Goal: Register for event/course

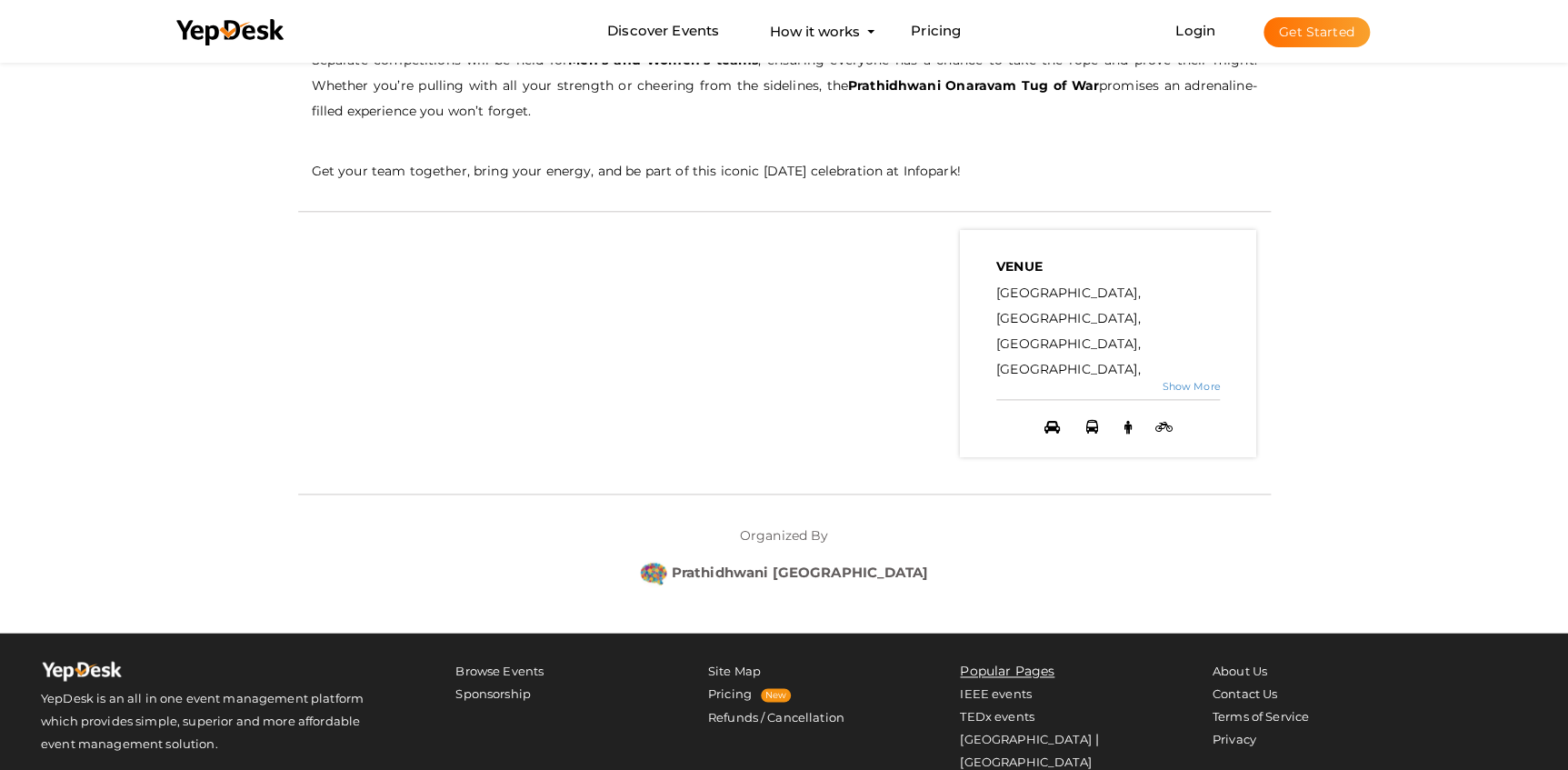
scroll to position [569, 0]
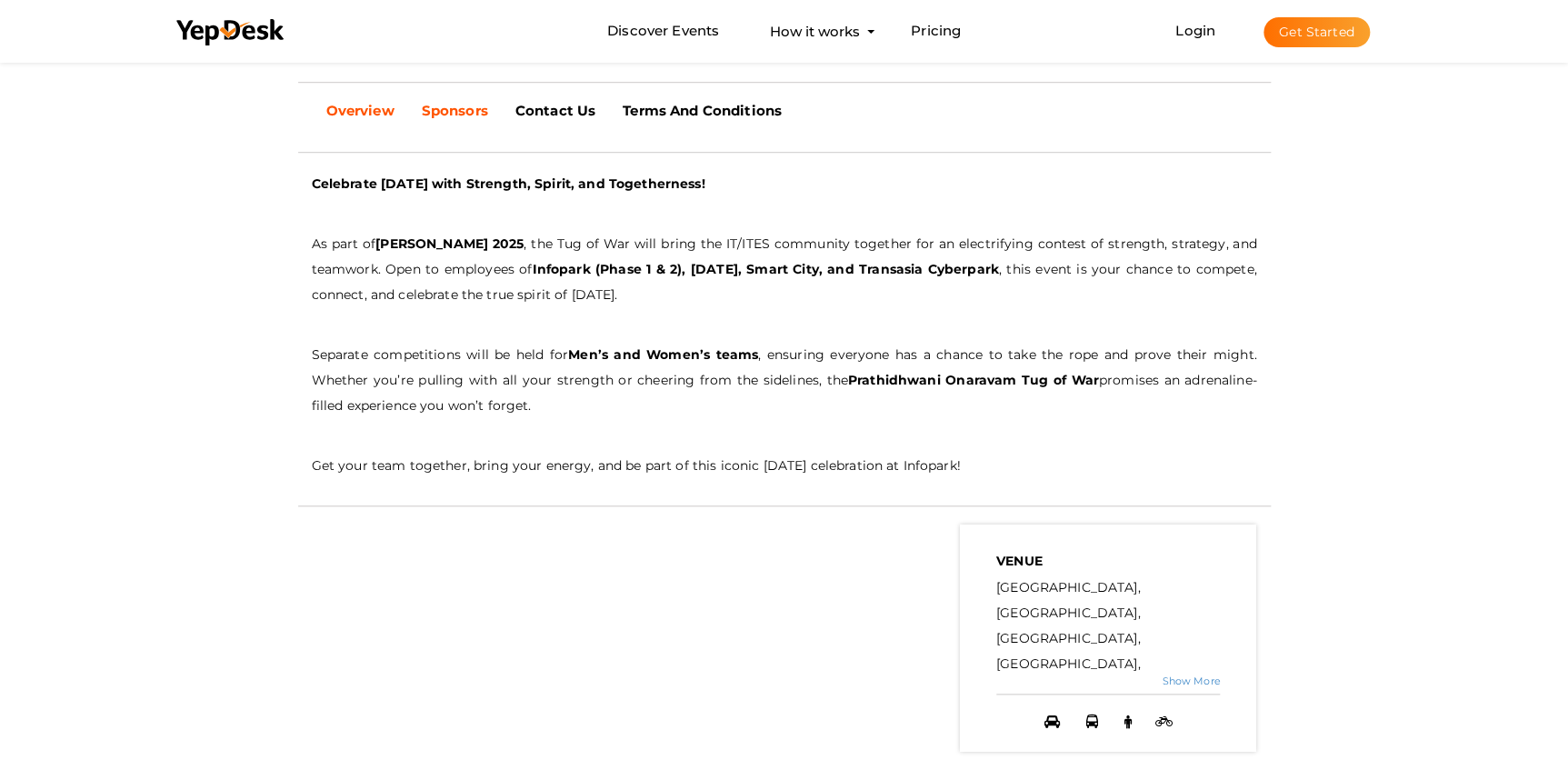
click at [466, 116] on b "Sponsors" at bounding box center [455, 111] width 66 height 17
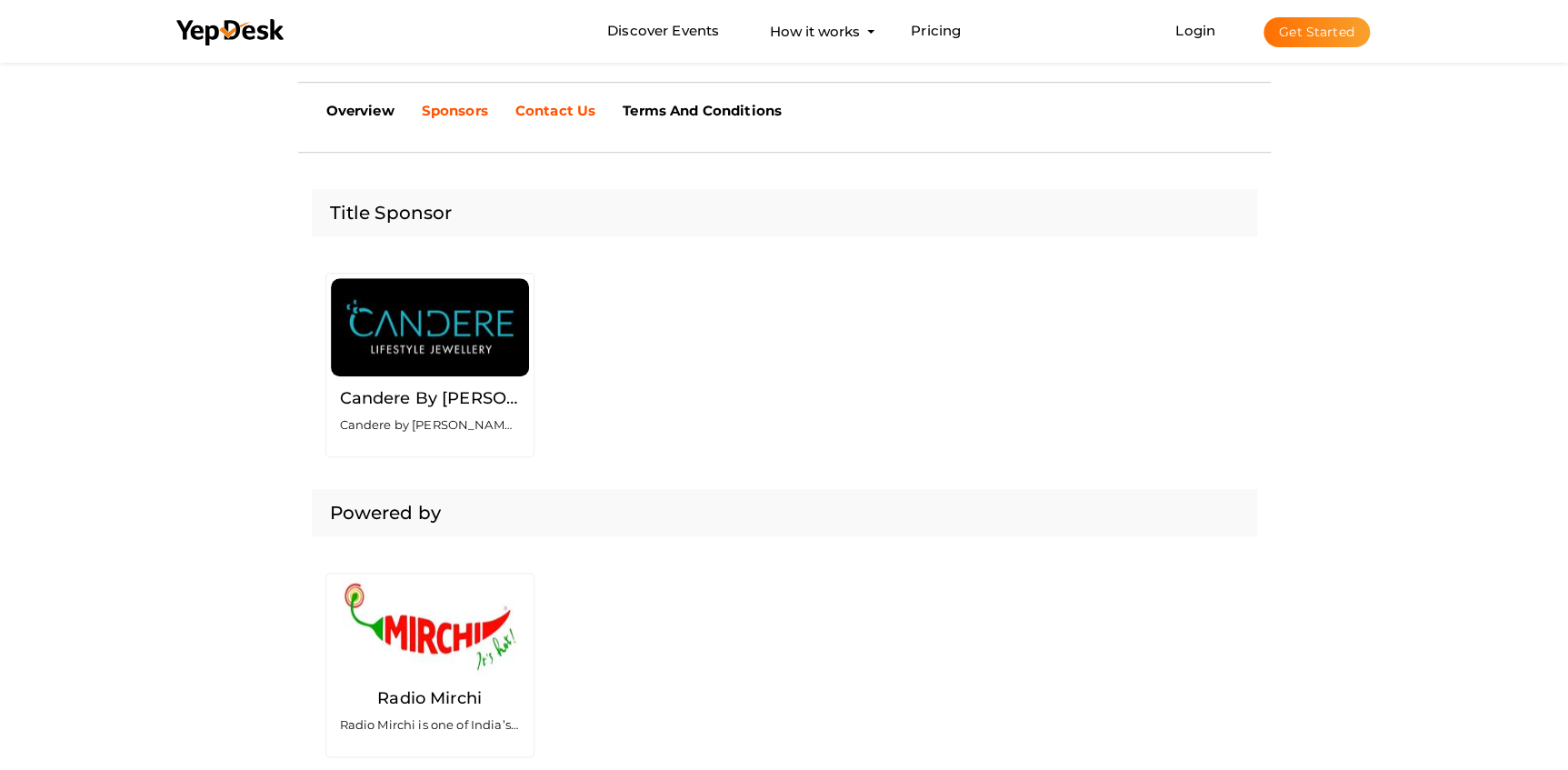
click at [536, 105] on b "Contact Us" at bounding box center [555, 111] width 80 height 17
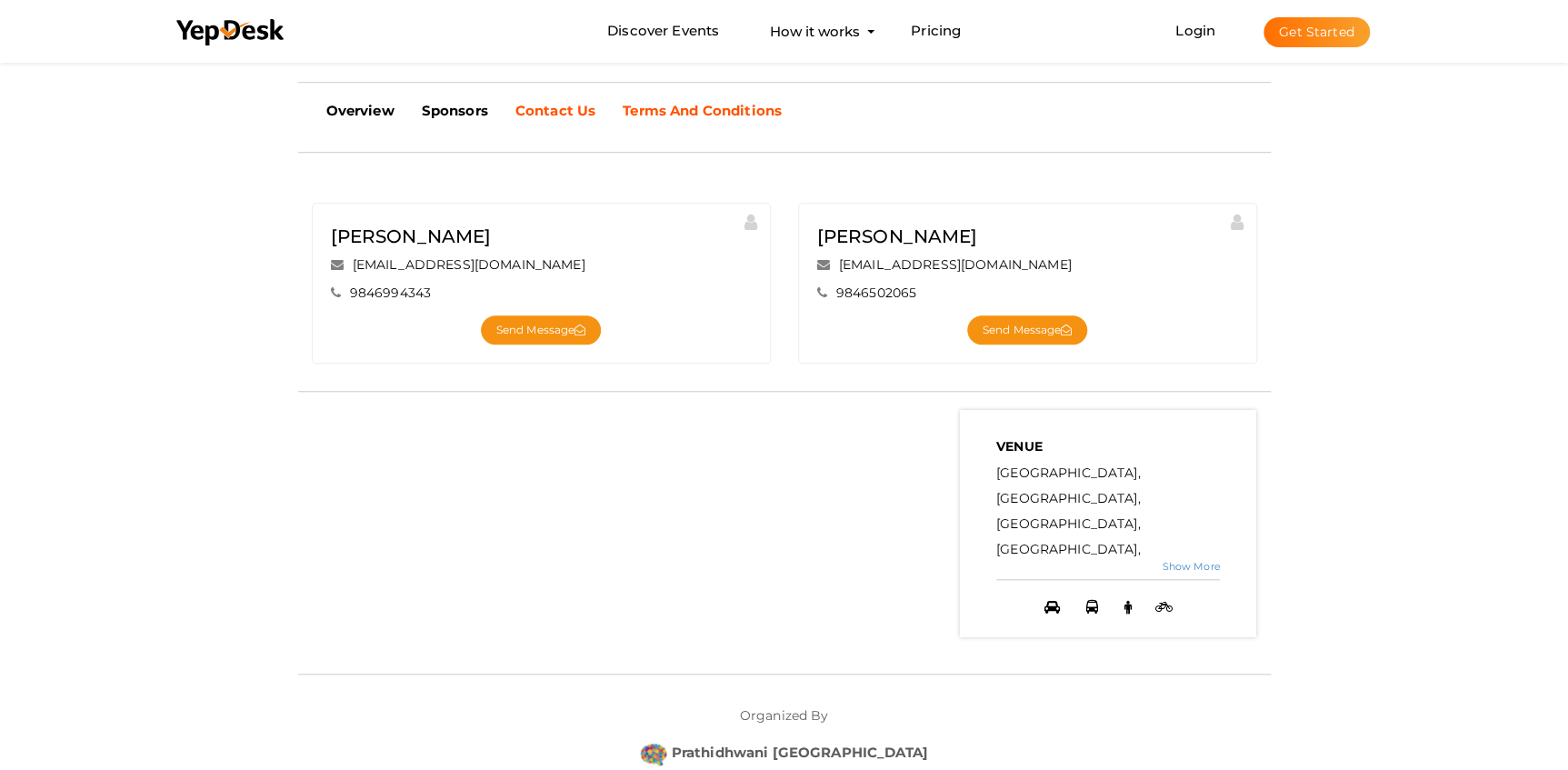
click at [676, 110] on b "Terms And Conditions" at bounding box center [702, 111] width 159 height 17
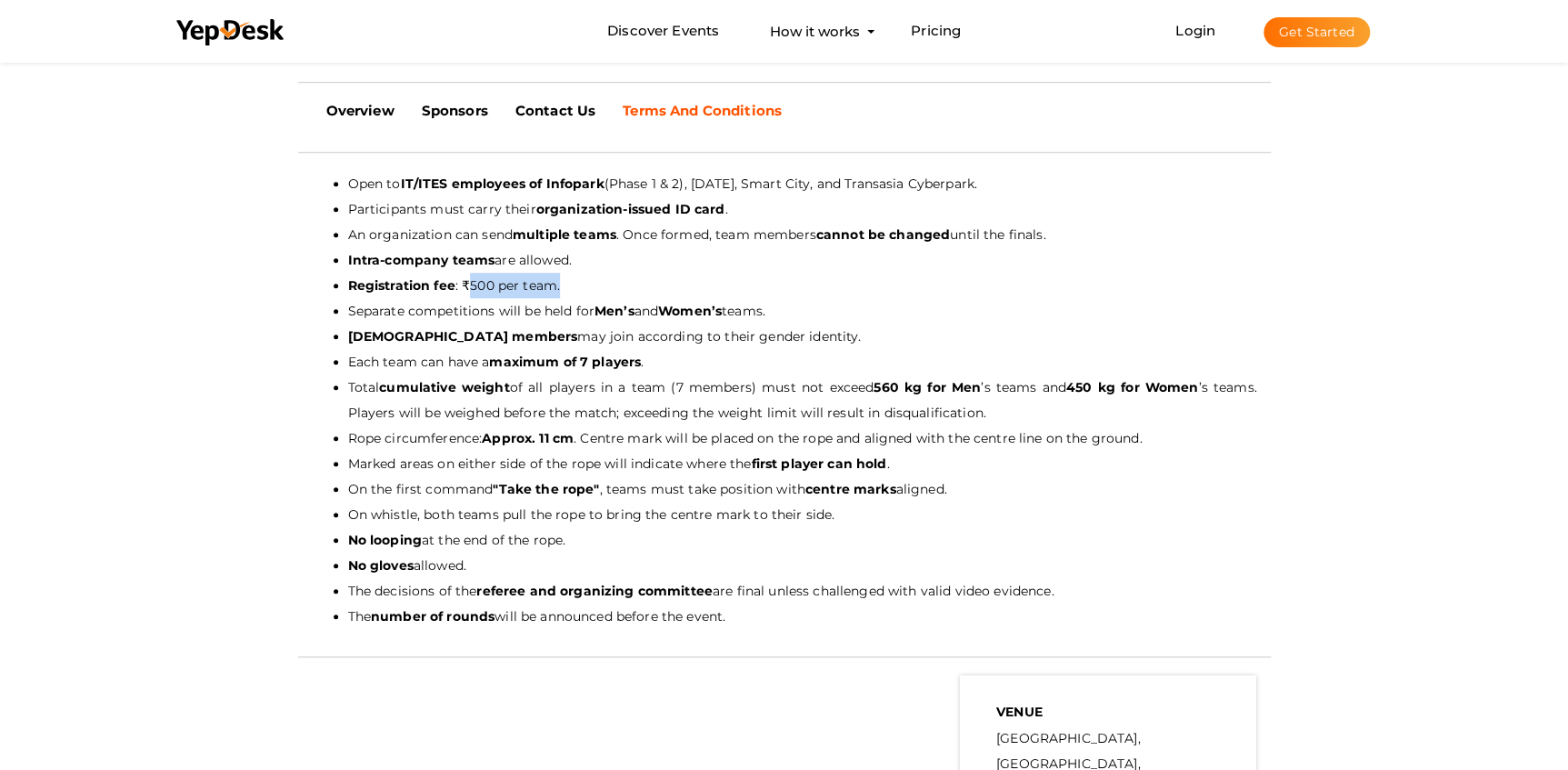
drag, startPoint x: 467, startPoint y: 285, endPoint x: 570, endPoint y: 279, distance: 103.2
click at [570, 279] on li "Registration fee : ₹500 per team." at bounding box center [802, 285] width 909 height 26
drag, startPoint x: 570, startPoint y: 279, endPoint x: 582, endPoint y: 277, distance: 12.2
click at [582, 277] on li "Registration fee : ₹500 per team." at bounding box center [802, 285] width 909 height 26
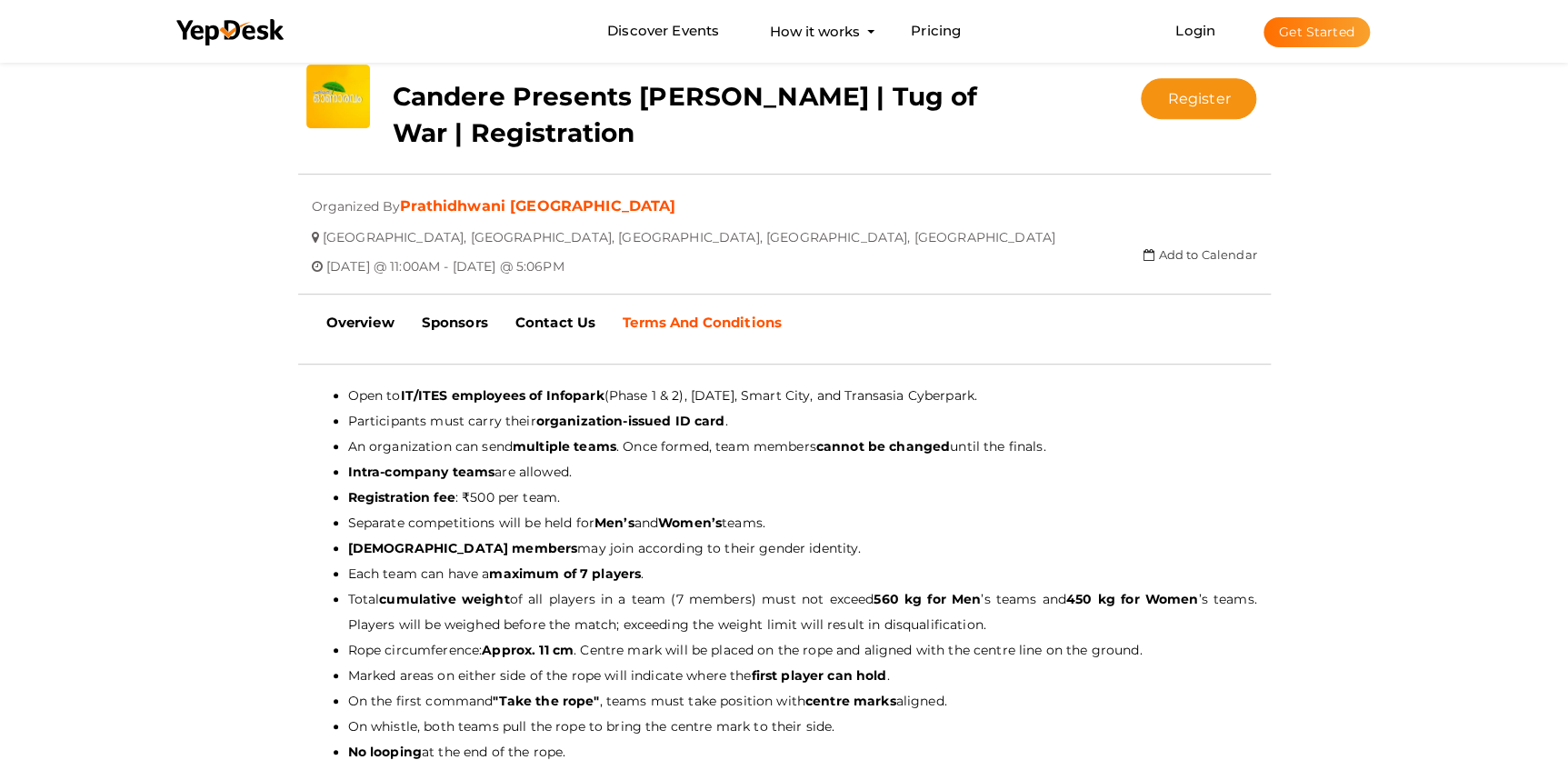
scroll to position [321, 0]
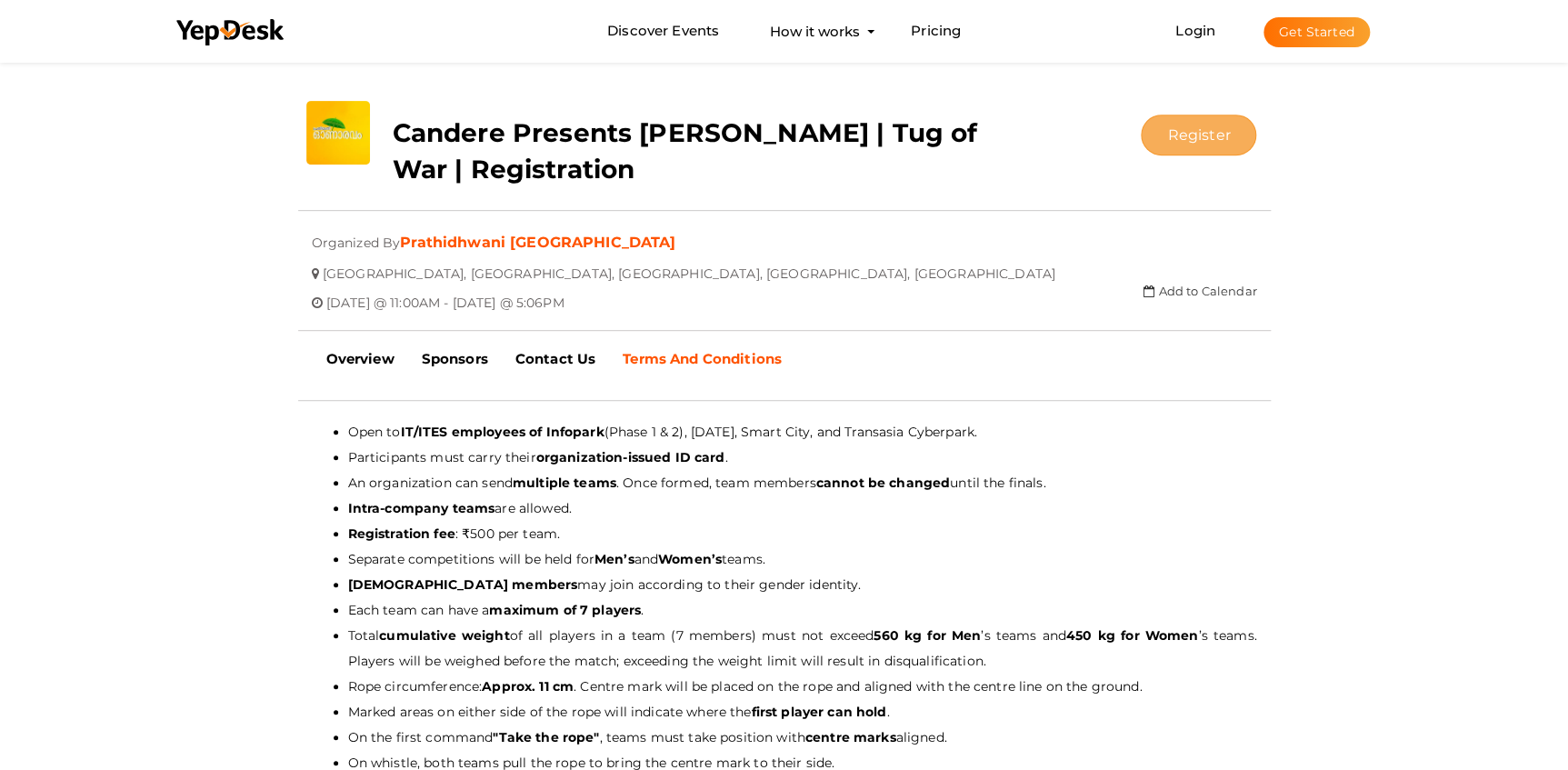
click at [1196, 147] on button "Register" at bounding box center [1198, 134] width 115 height 41
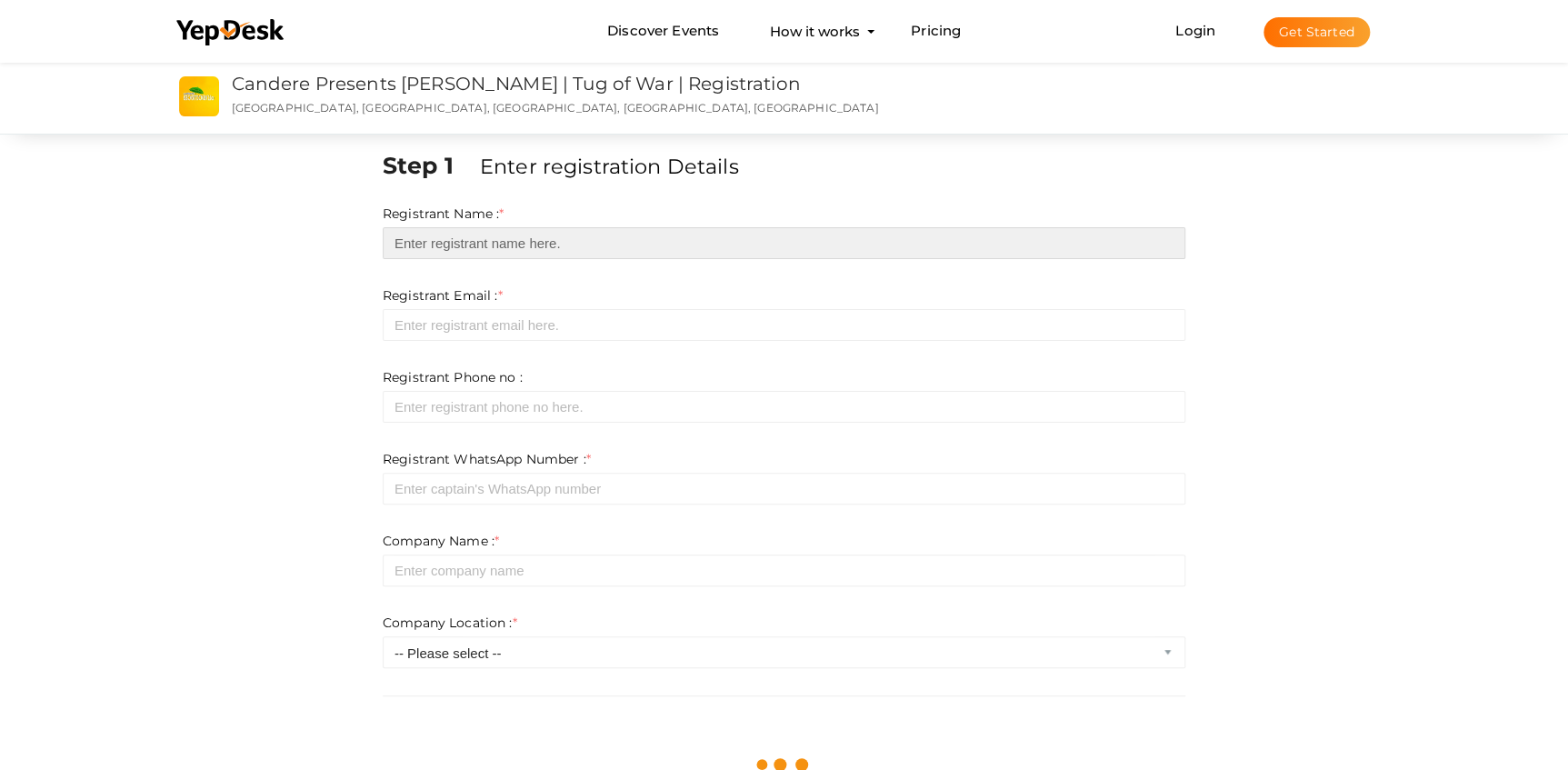
click at [525, 242] on input "text" at bounding box center [784, 243] width 803 height 32
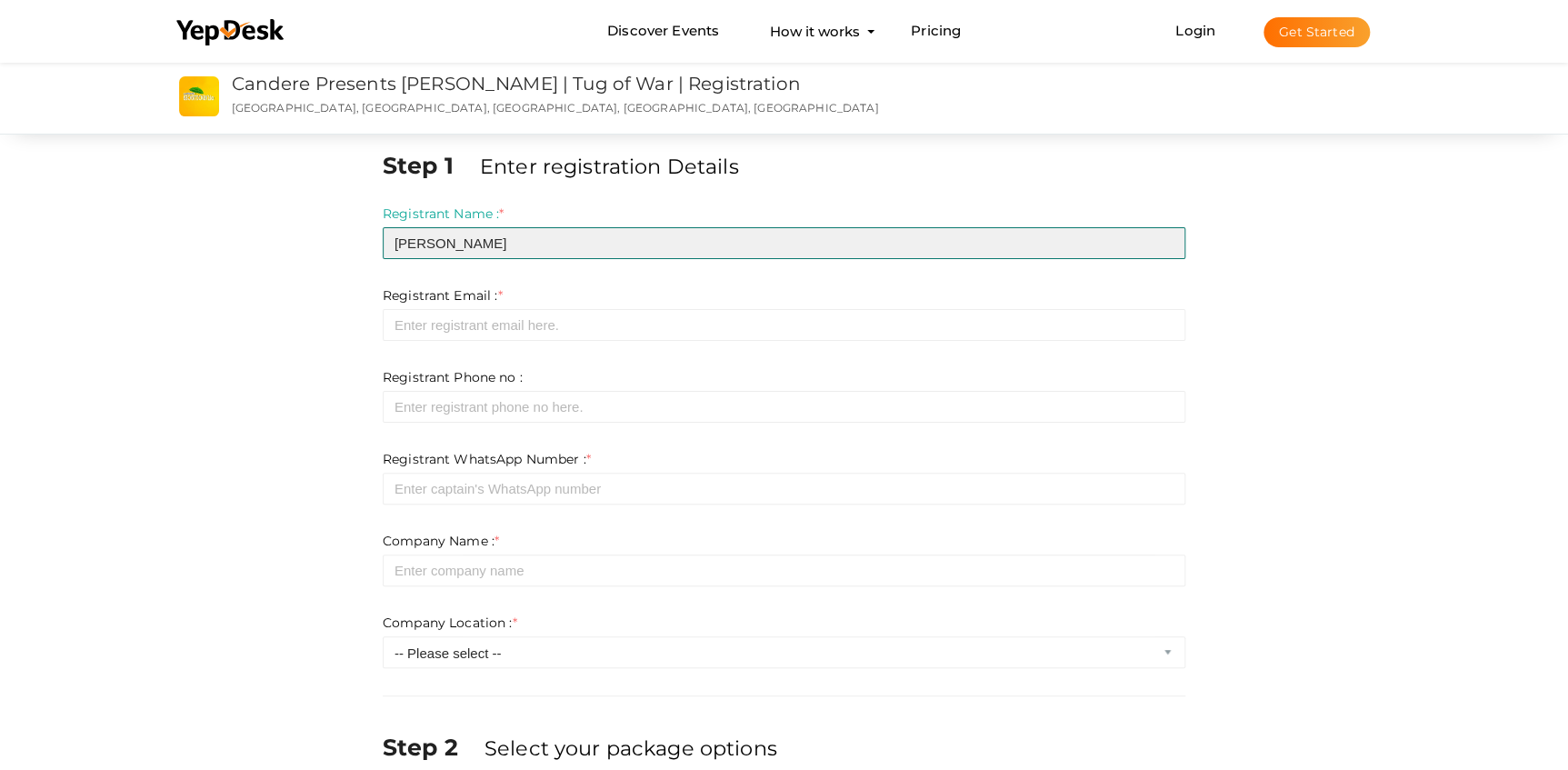
type input "[PERSON_NAME]"
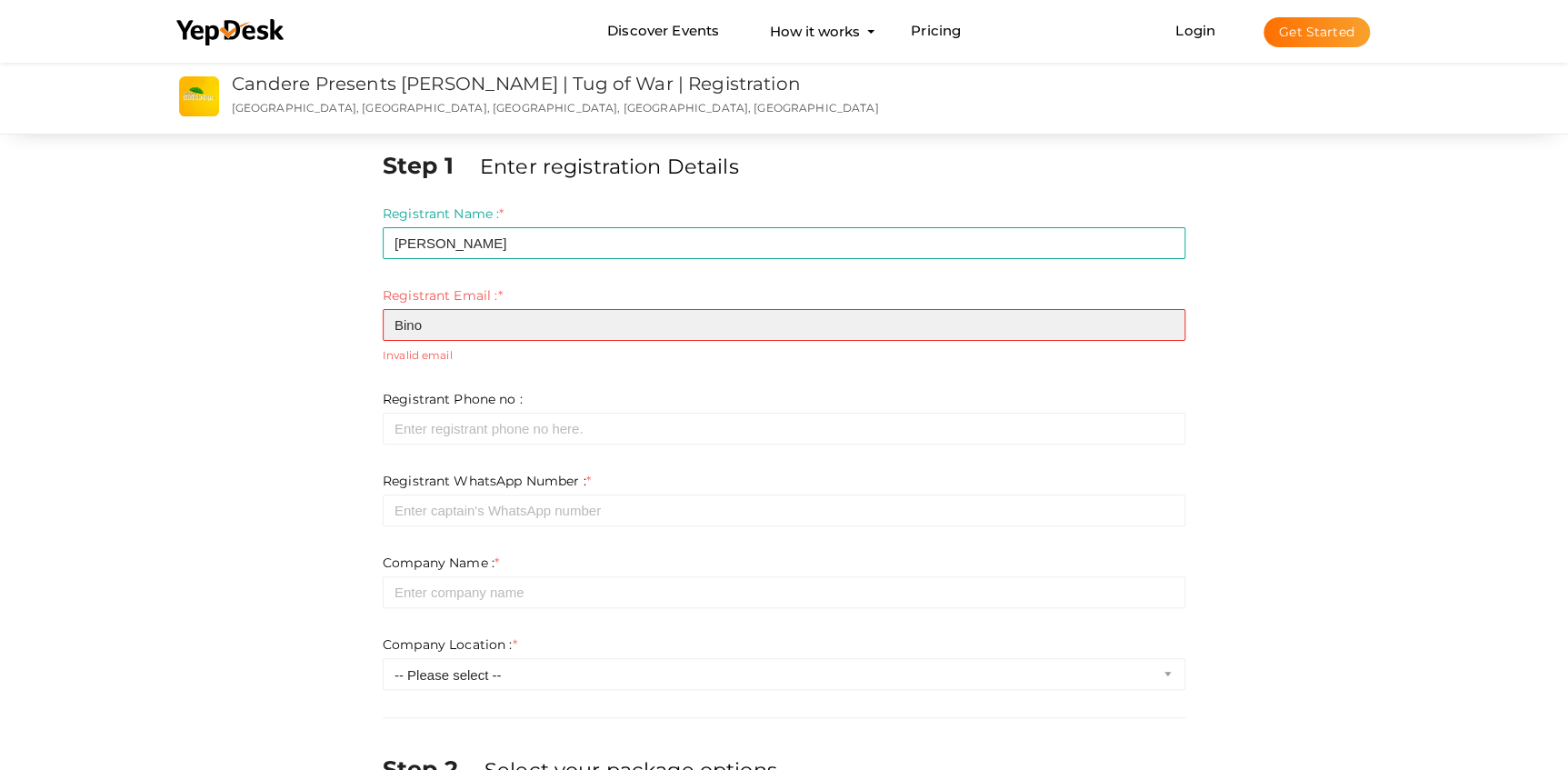
click at [675, 321] on input "Bino" at bounding box center [784, 325] width 803 height 32
type input "[EMAIL_ADDRESS][DOMAIN_NAME]"
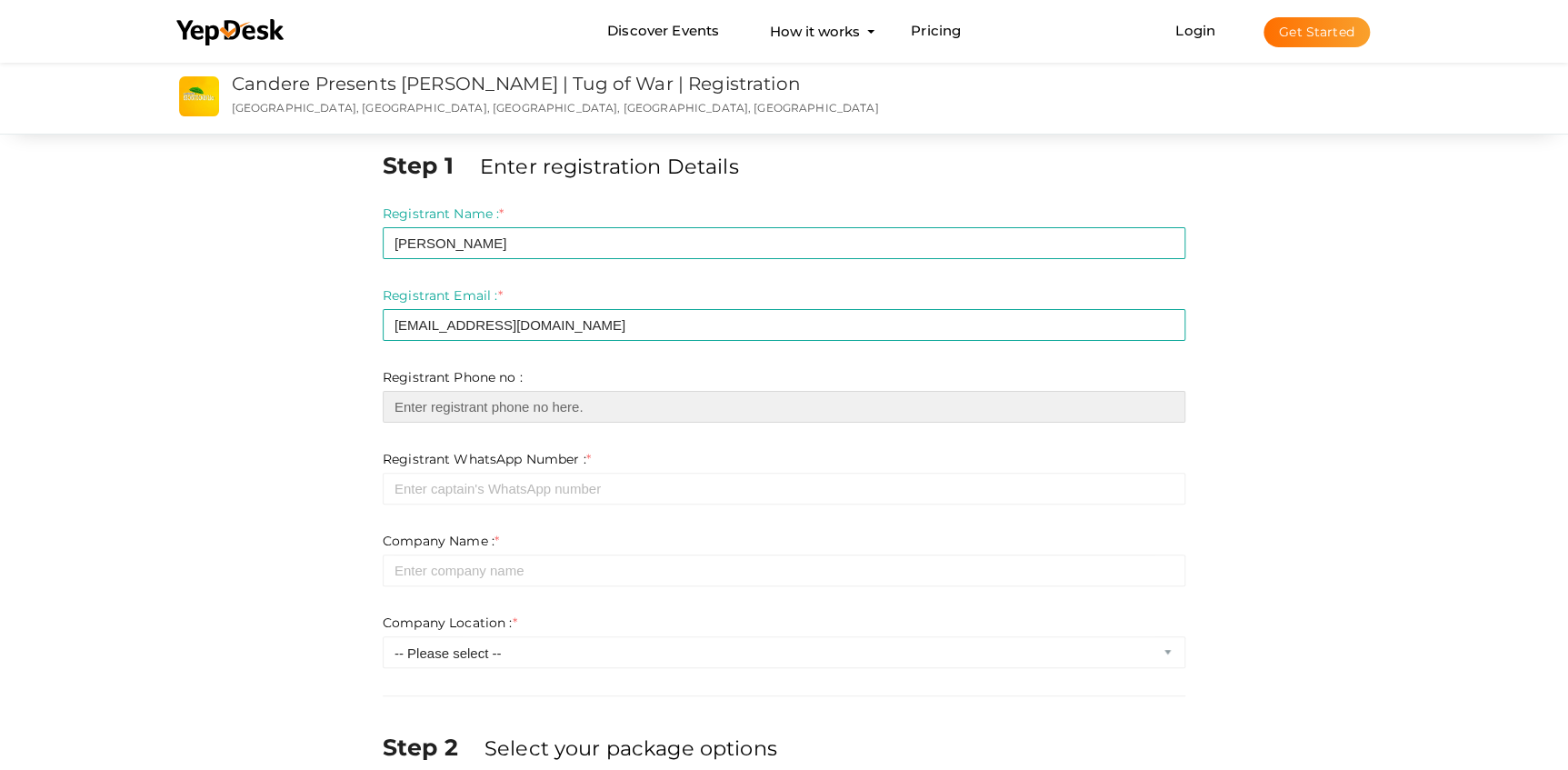
click at [562, 416] on input "number" at bounding box center [784, 407] width 803 height 32
type input "09645556359"
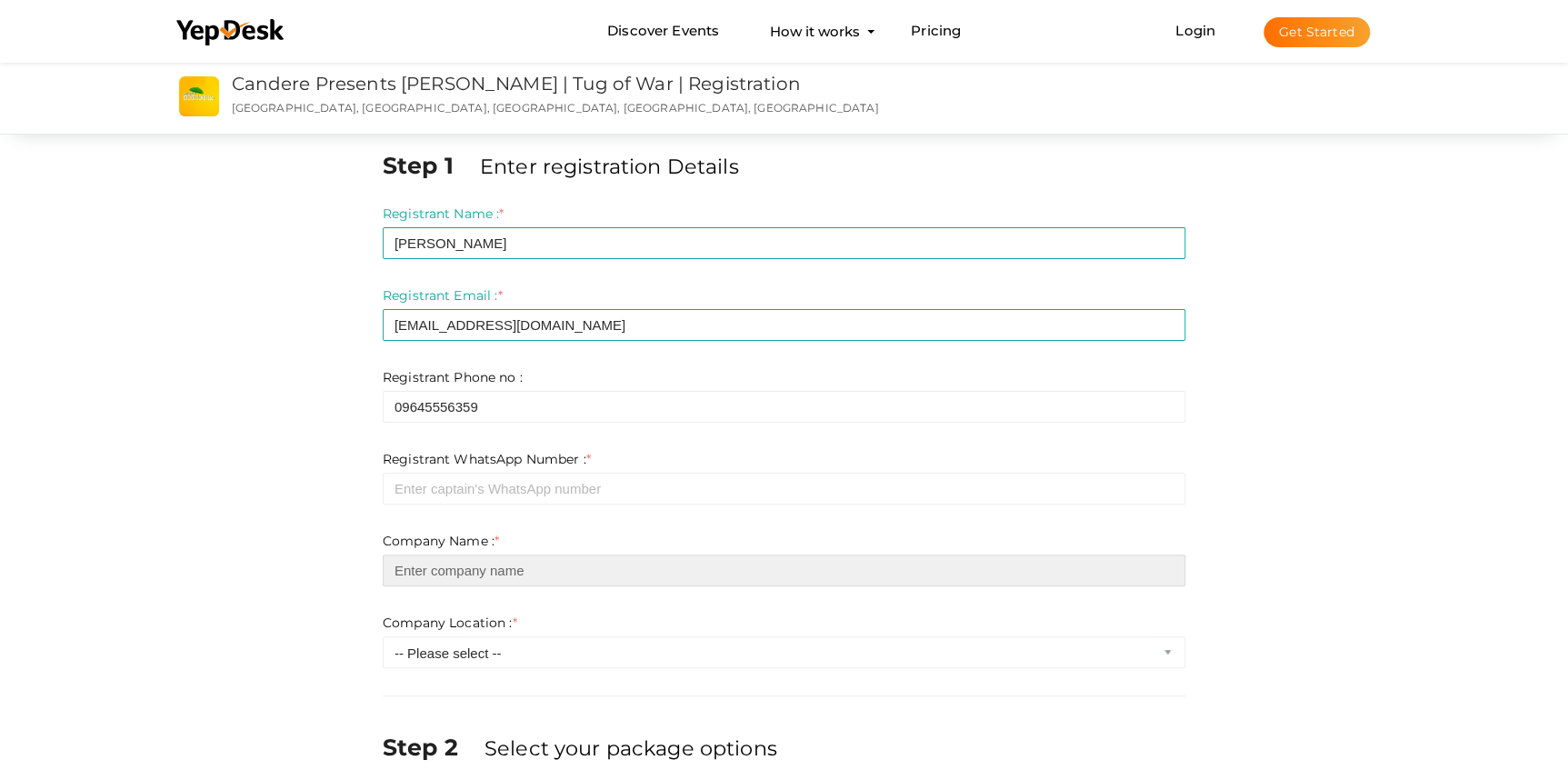
type input "Datafloat Technologies (I) Pvt Ltd"
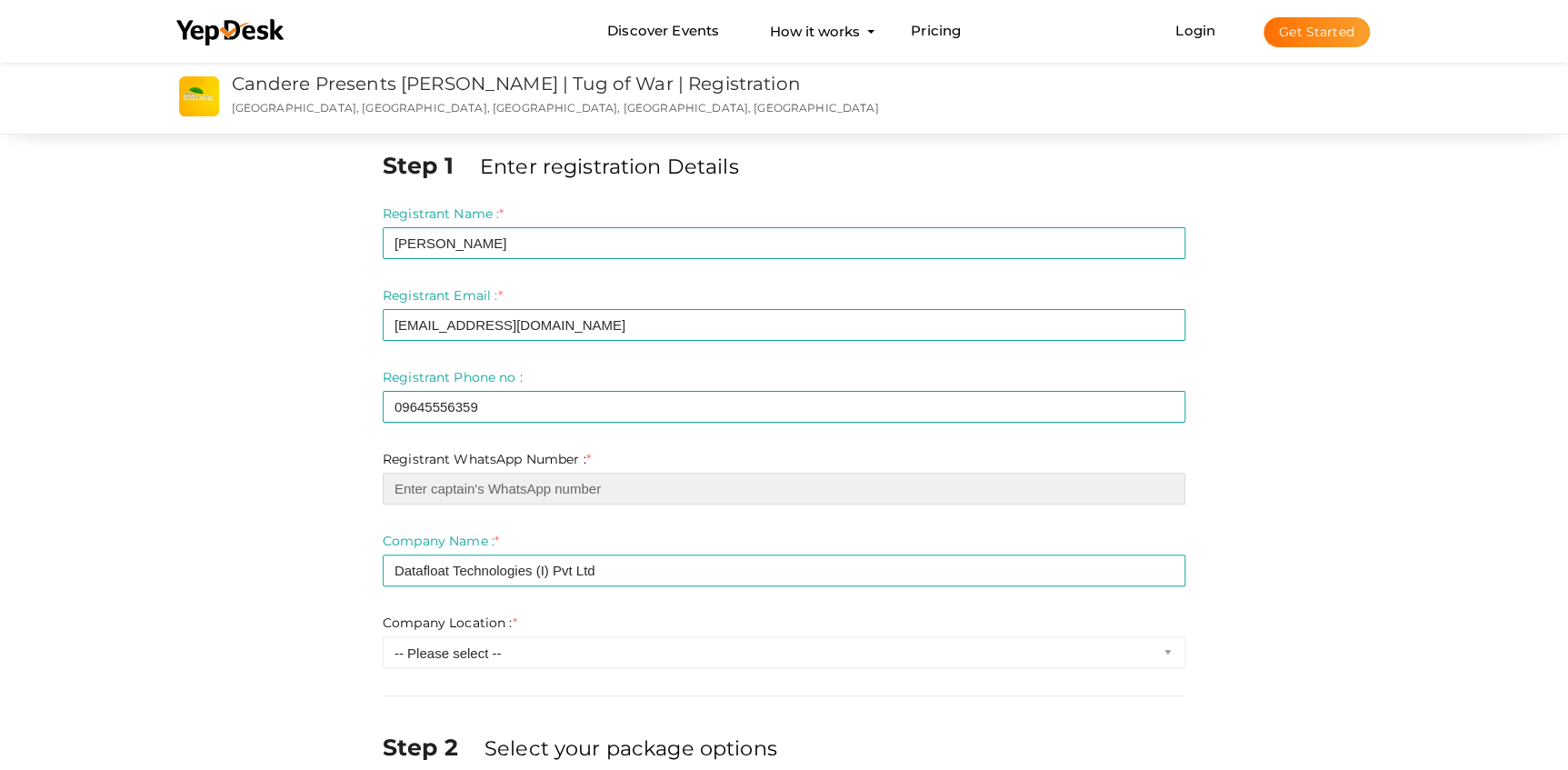
click at [410, 494] on input "number" at bounding box center [784, 489] width 803 height 32
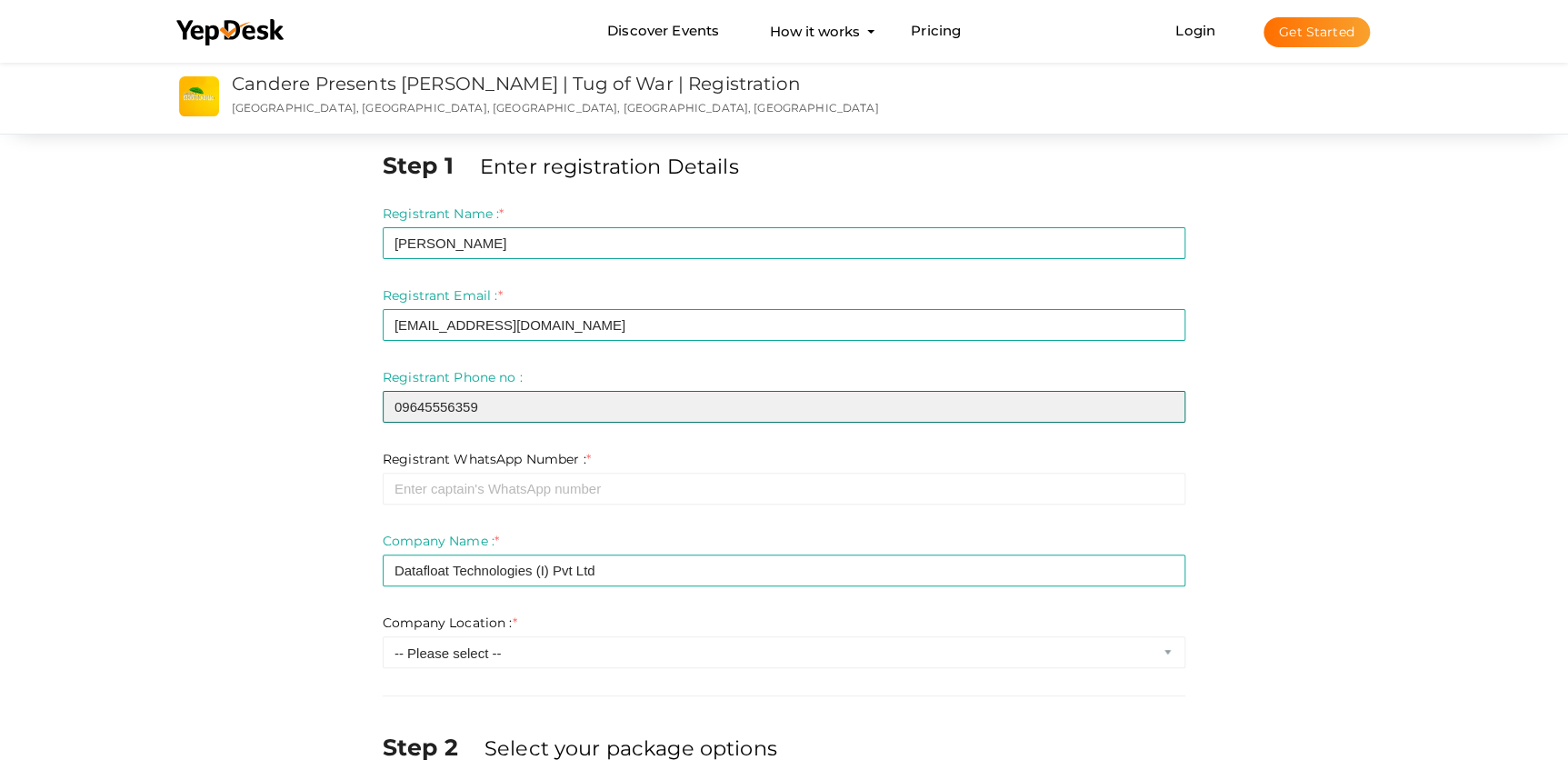
drag, startPoint x: 509, startPoint y: 406, endPoint x: 253, endPoint y: 378, distance: 257.5
click at [253, 378] on div "Step 1 Enter registration Details Registrant Name : * Binoy Varghese Required. …" at bounding box center [785, 778] width 1273 height 1256
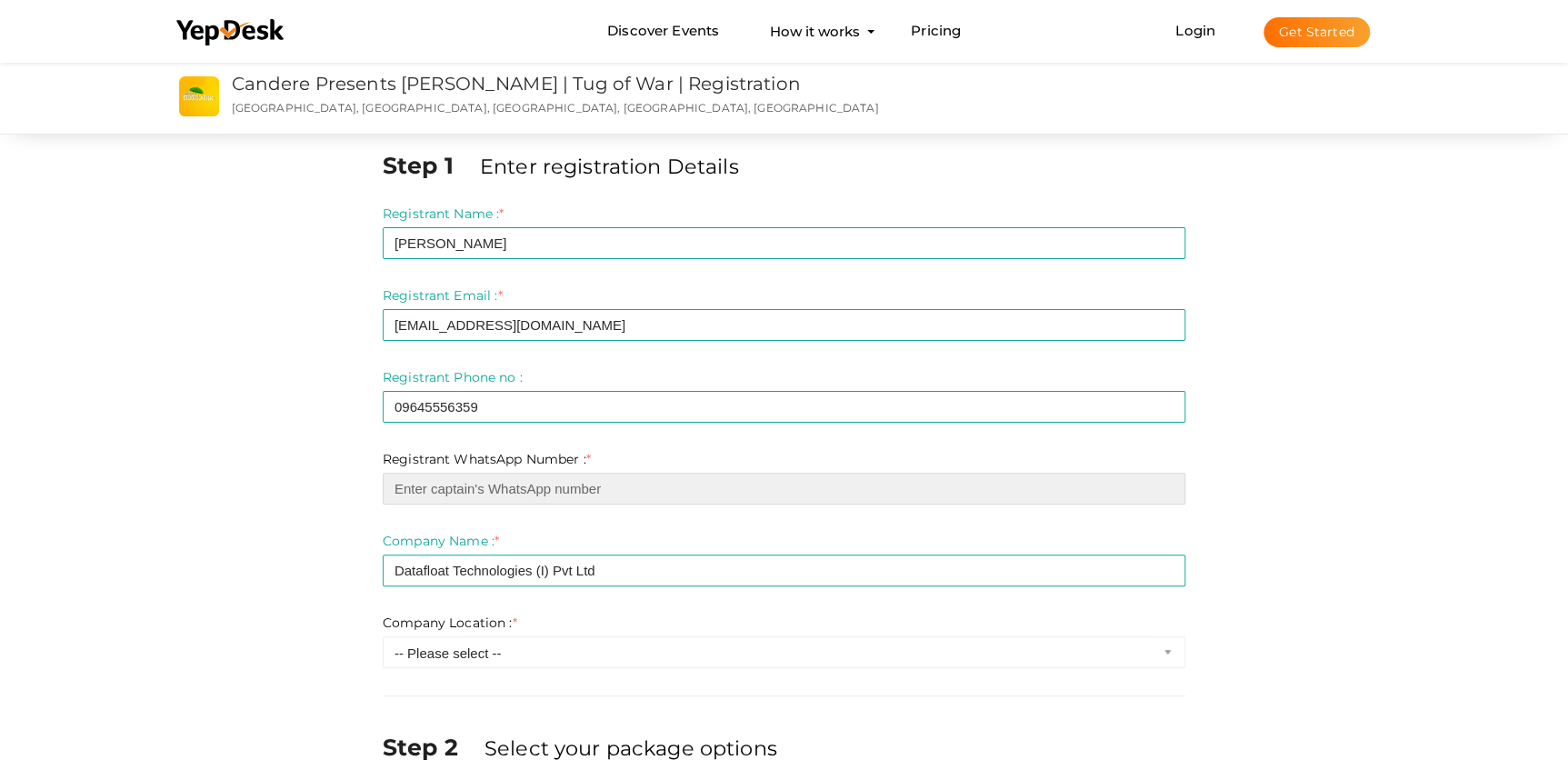
click at [727, 480] on input "number" at bounding box center [784, 489] width 803 height 32
paste input "09645556359"
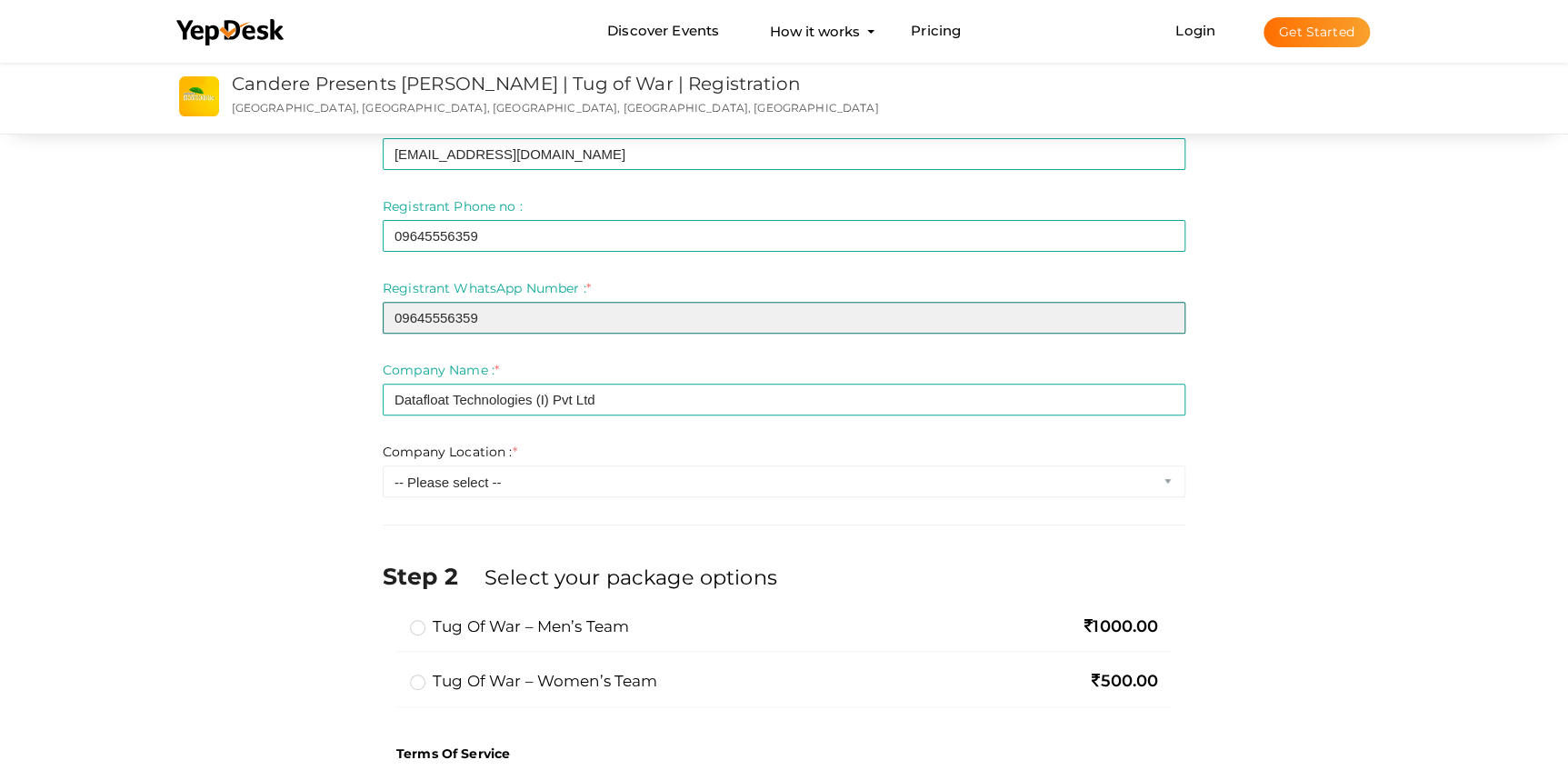
scroll to position [247, 0]
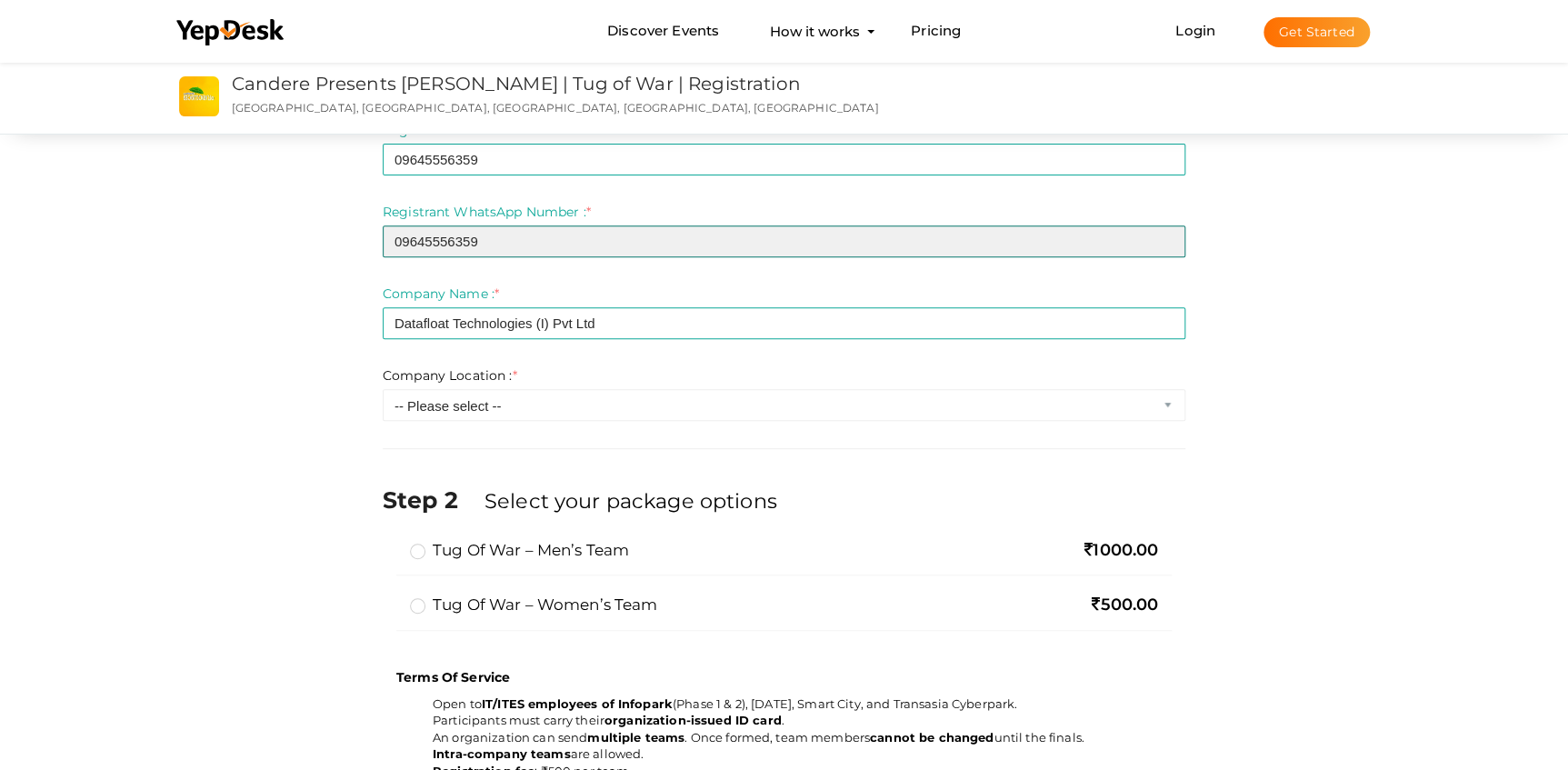
type input "09645556359"
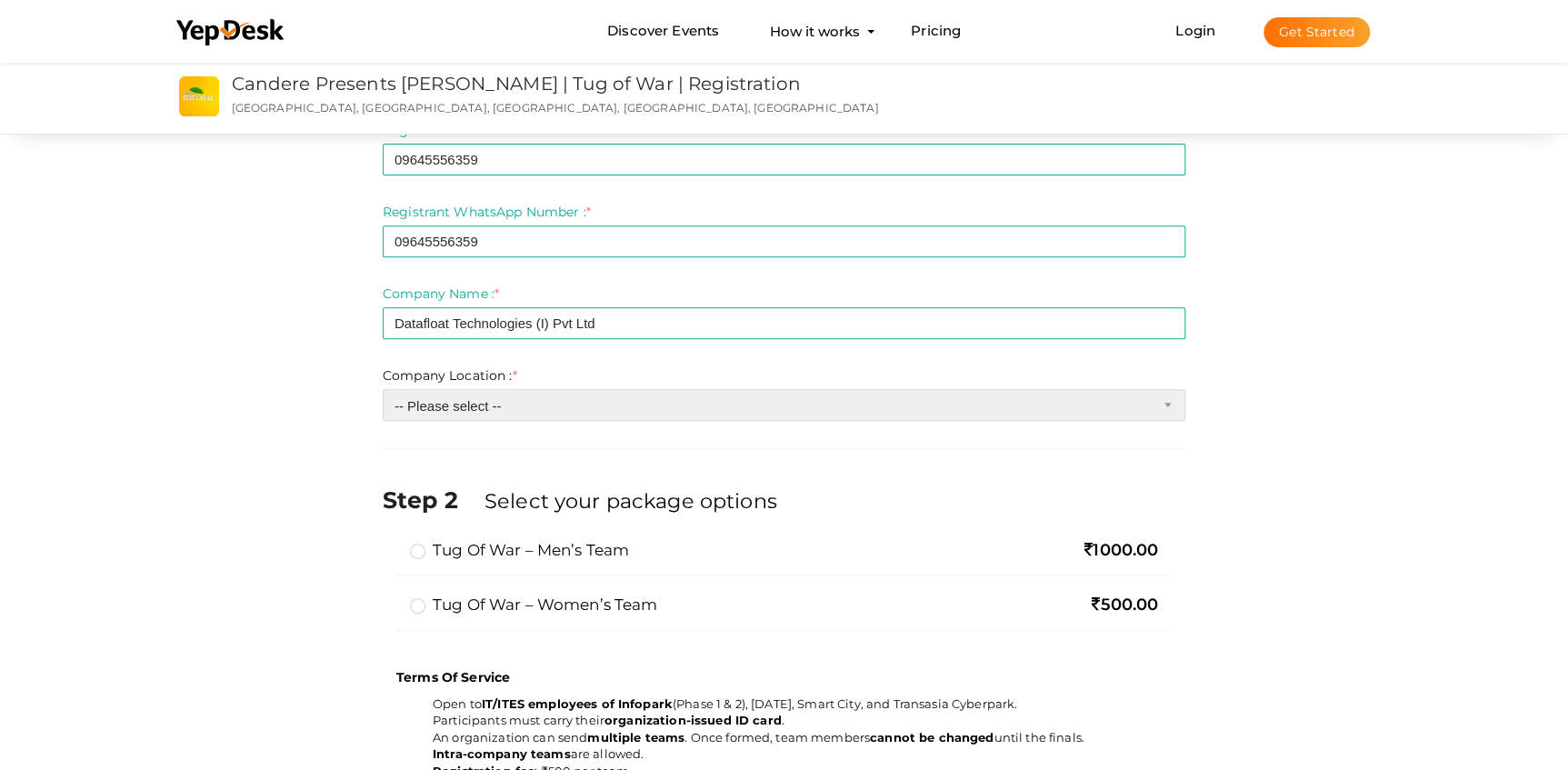
click at [531, 405] on select "-- Please select -- Inside Infopark Phase 1 Inside Infopark Phase 2 Carnival In…" at bounding box center [784, 405] width 803 height 32
select select "5"
click at [383, 389] on select "-- Please select -- Inside Infopark Phase 1 Inside Infopark Phase 2 Carnival In…" at bounding box center [784, 405] width 803 height 32
click at [310, 501] on div "Step 1 Enter registration Details Registrant Name : * Binoy Varghese Required. …" at bounding box center [785, 522] width 1273 height 1241
click at [414, 551] on label "Tug of War – Men’s Team" at bounding box center [519, 550] width 219 height 22
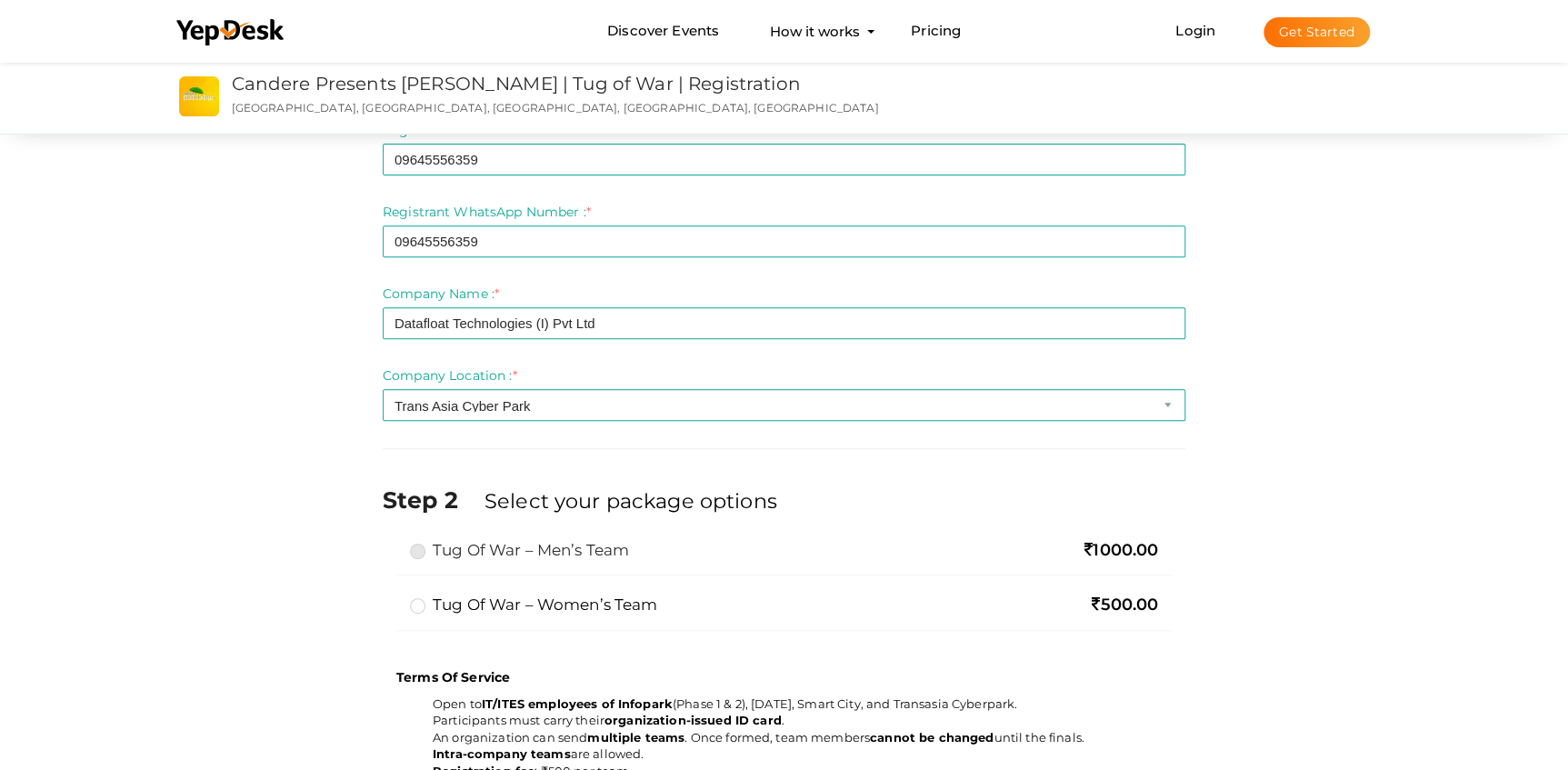
click at [392, 543] on input "Tug of War – Men’s Team" at bounding box center [392, 543] width 0 height 0
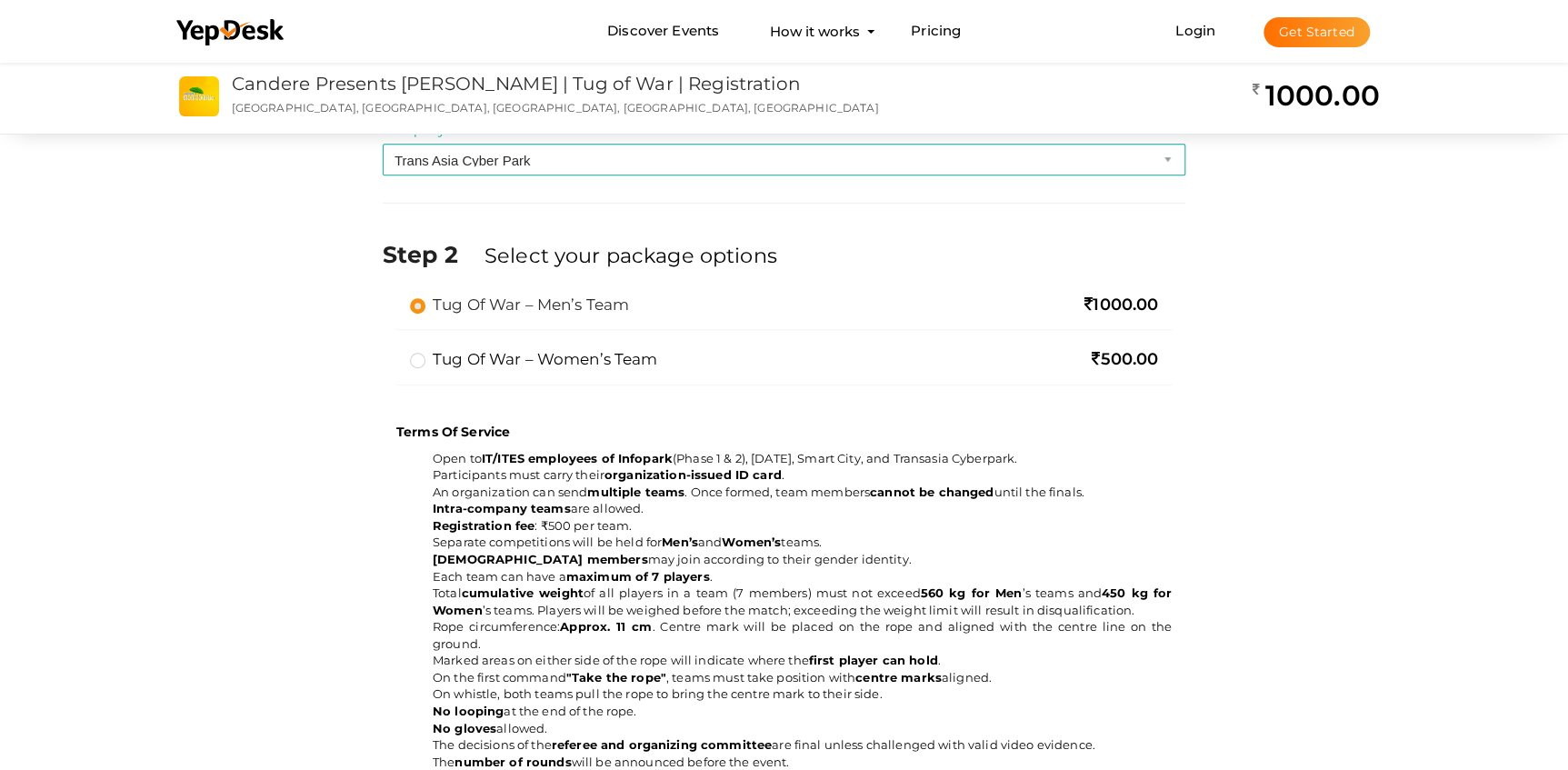
scroll to position [496, 0]
click at [419, 355] on label "Tug of War – Women’s Team" at bounding box center [533, 356] width 248 height 22
click at [392, 349] on input "Tug of War – Women’s Team" at bounding box center [392, 349] width 0 height 0
click at [415, 307] on label "Tug of War – Men’s Team" at bounding box center [519, 302] width 219 height 22
click at [392, 294] on input "Tug of War – Men’s Team" at bounding box center [392, 294] width 0 height 0
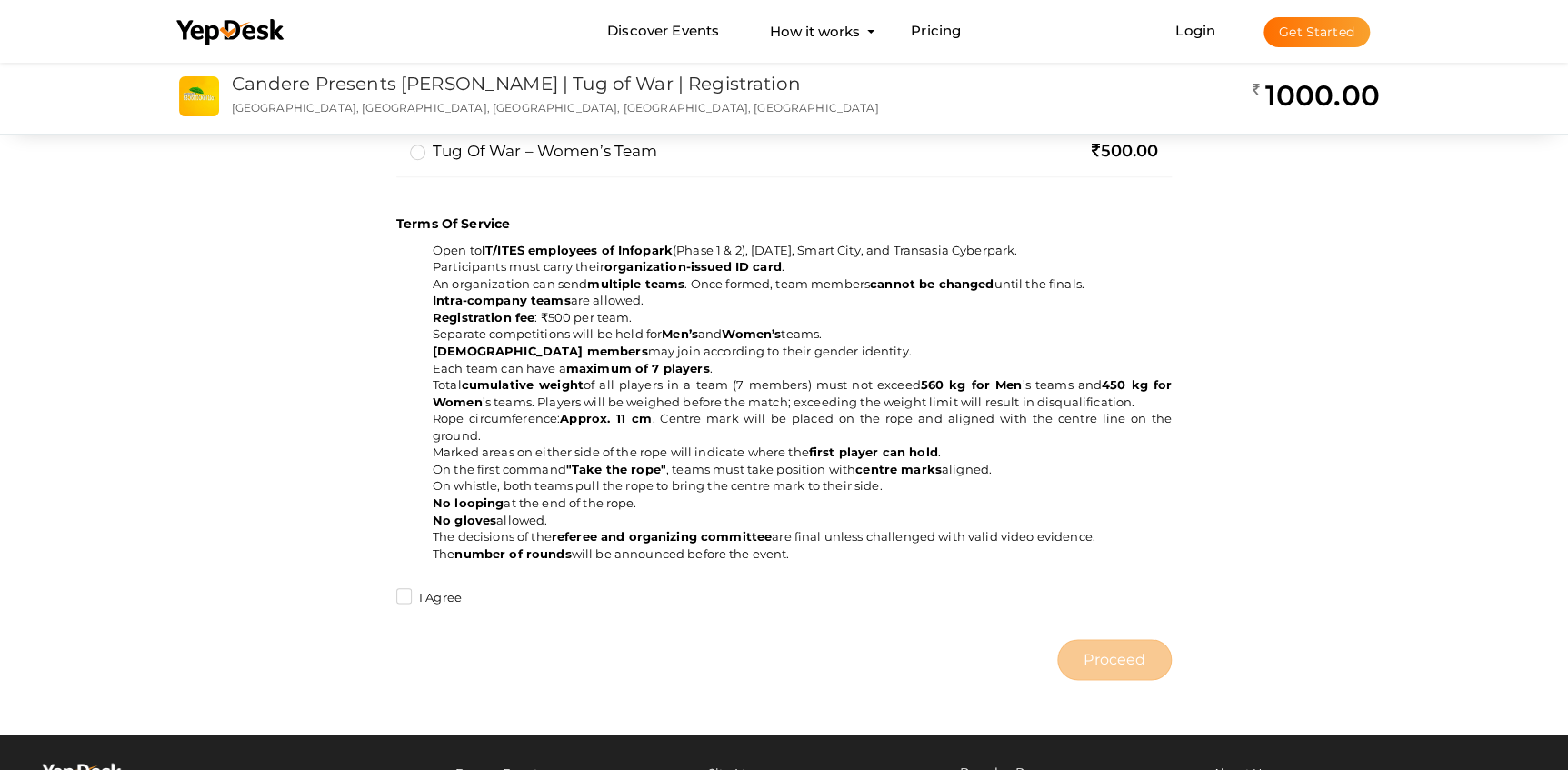
scroll to position [744, 0]
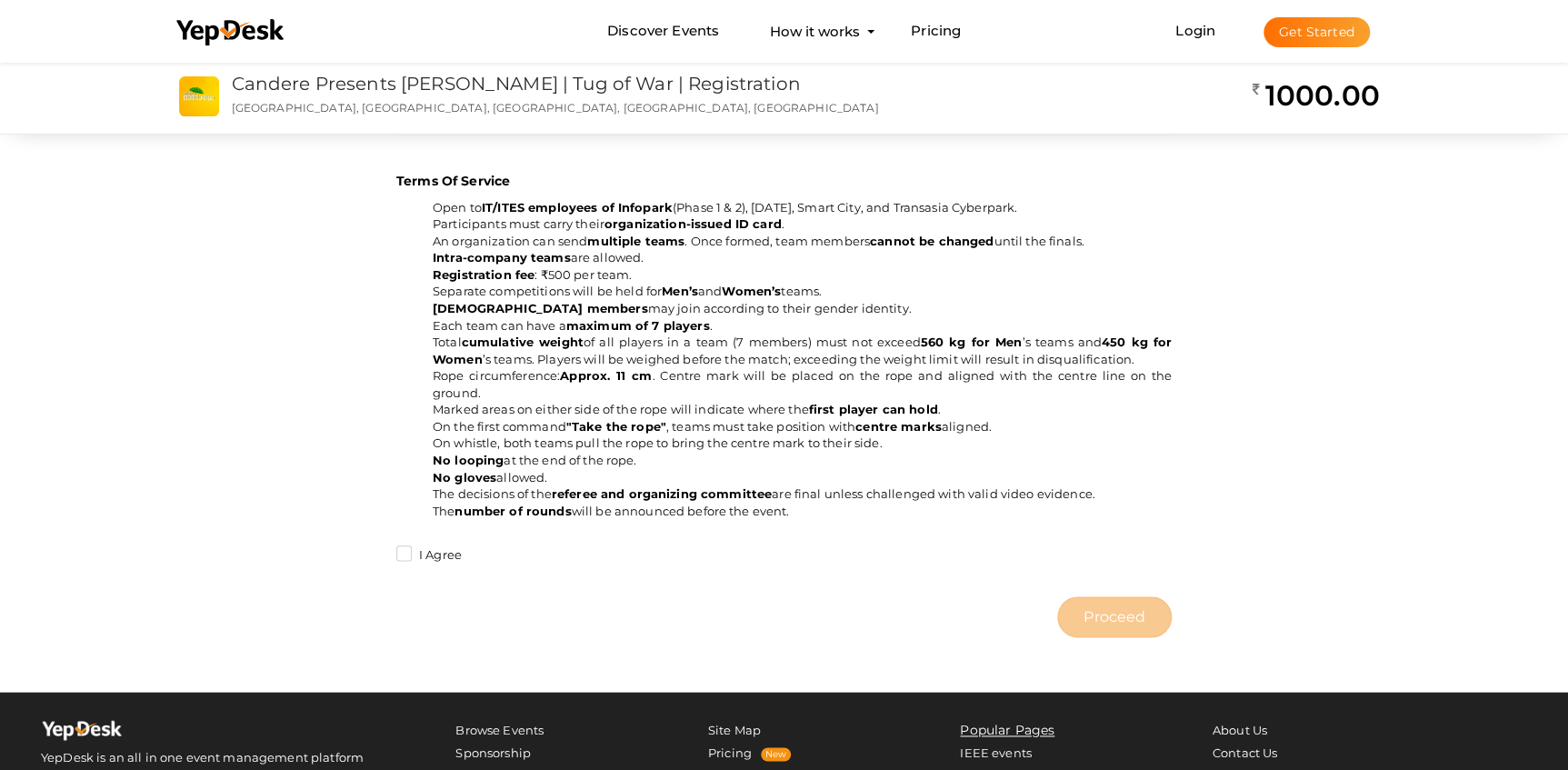
click at [399, 551] on label "I Agree" at bounding box center [428, 555] width 65 height 18
click at [378, 551] on input "I Agree" at bounding box center [378, 551] width 0 height 0
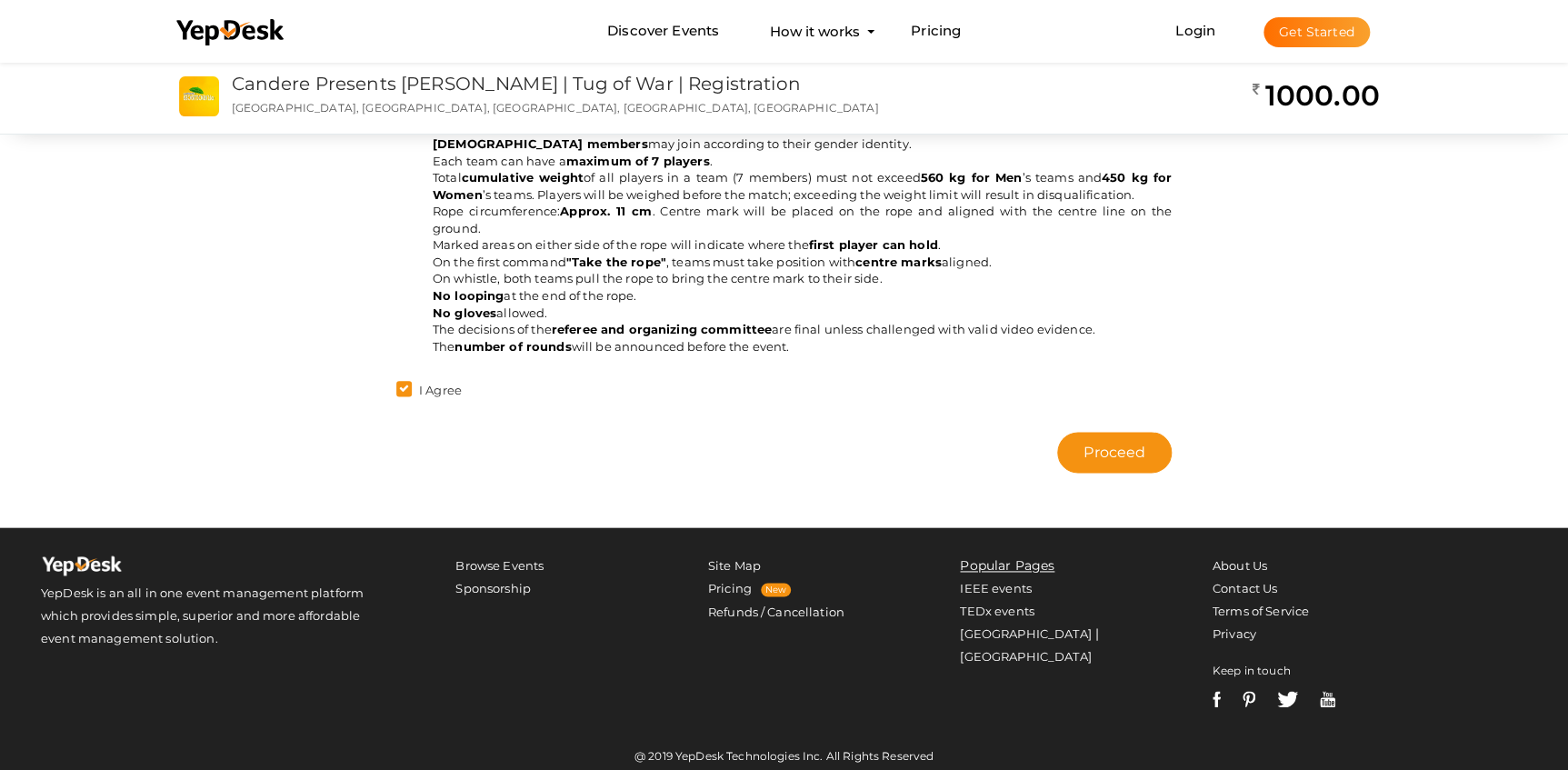
scroll to position [909, 0]
click at [1141, 455] on span "Proceed" at bounding box center [1114, 451] width 61 height 21
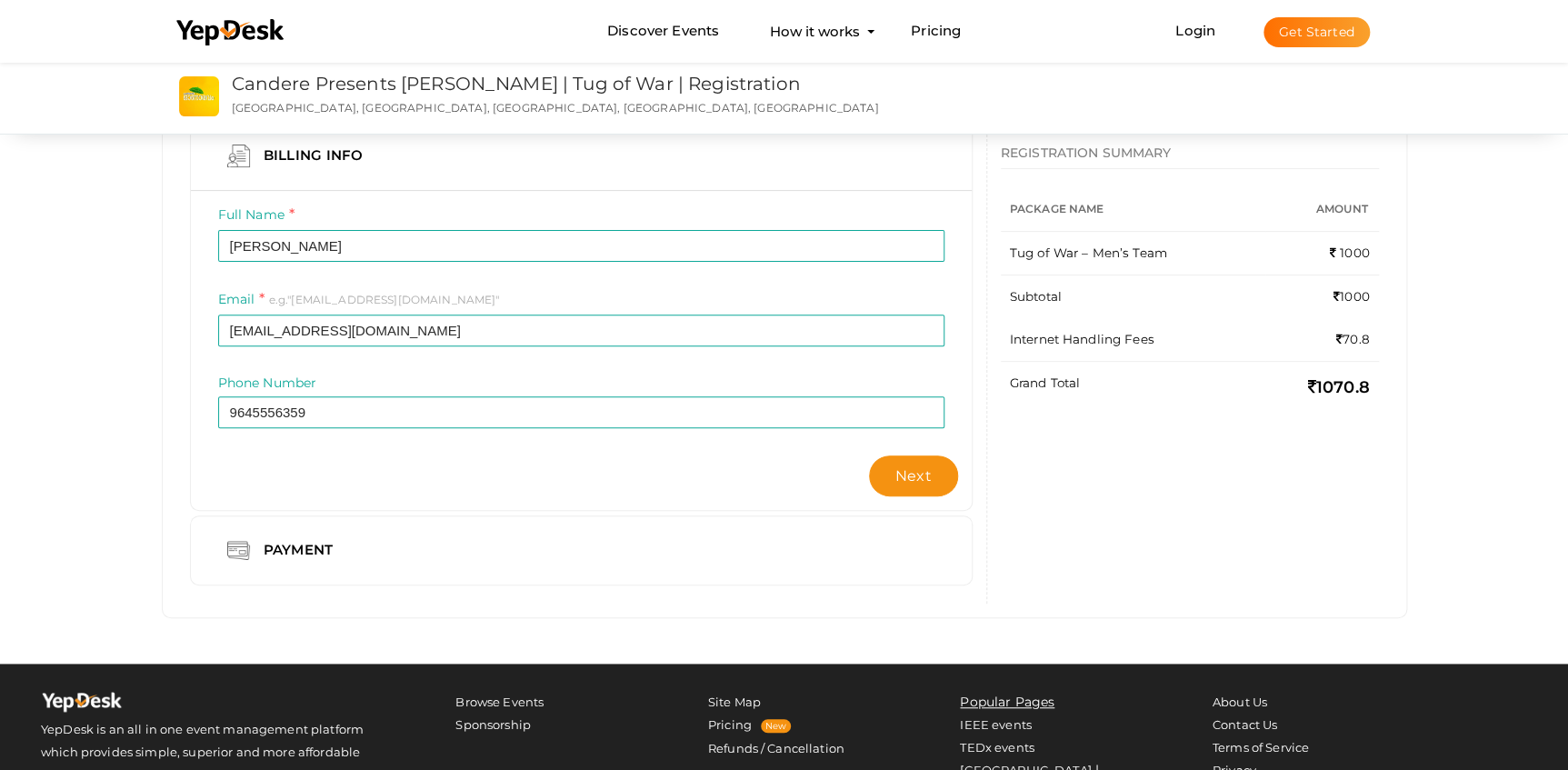
scroll to position [165, 0]
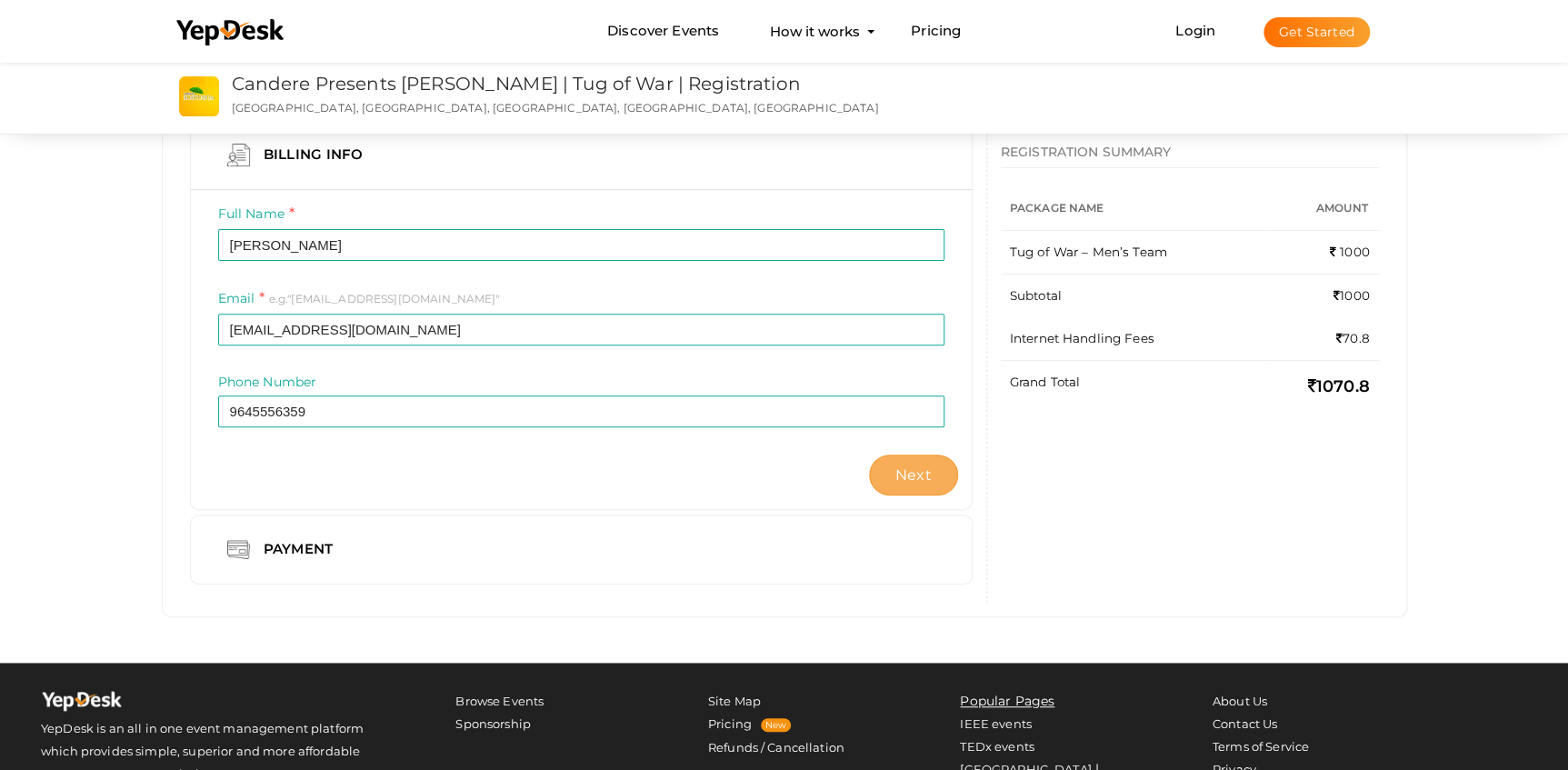
click at [919, 468] on span "Next" at bounding box center [914, 475] width 36 height 17
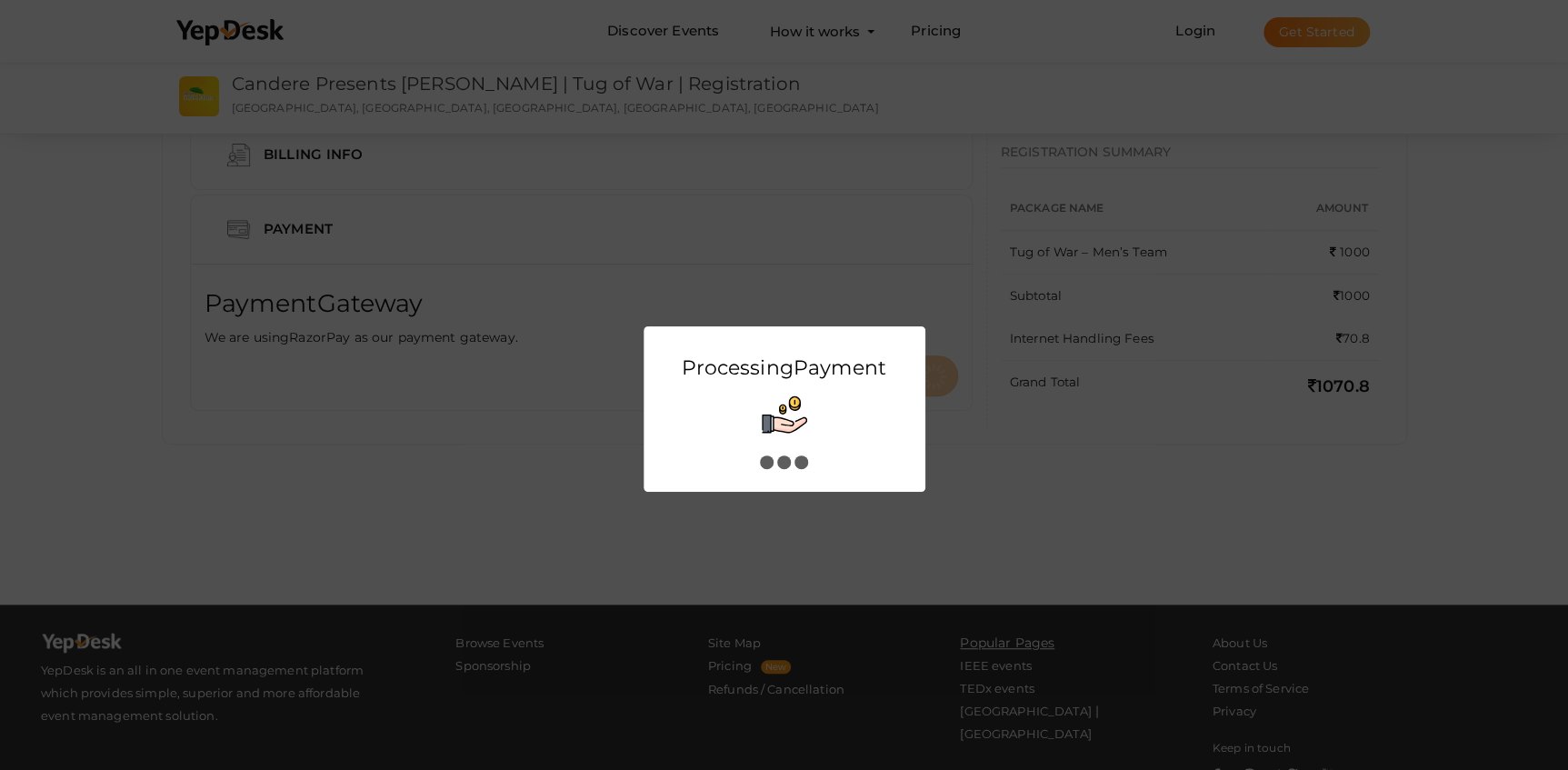
scroll to position [0, 0]
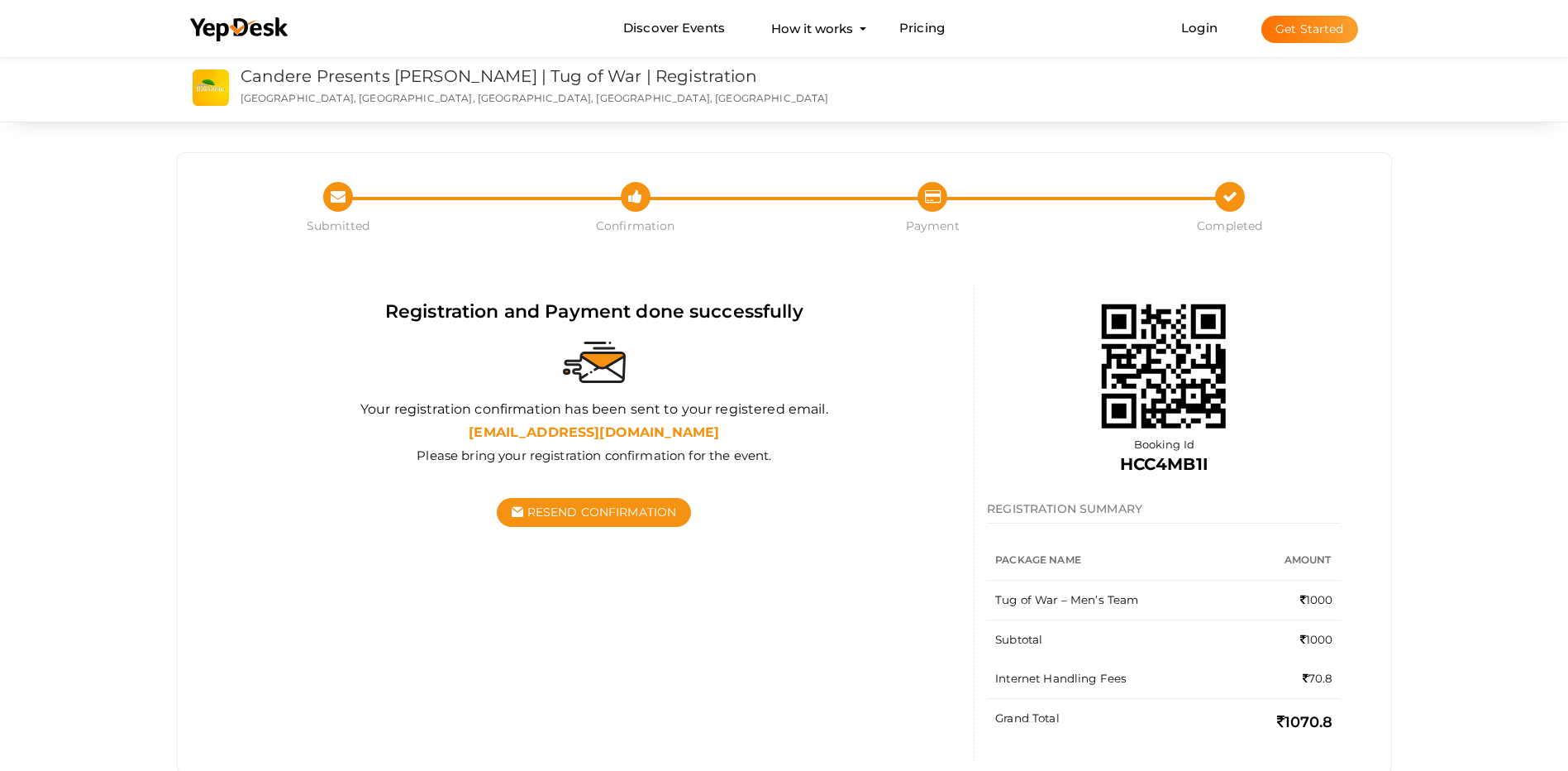
drag, startPoint x: 1394, startPoint y: 3, endPoint x: 1565, endPoint y: 314, distance: 354.9
click at [1425, 314] on div "Submitted Confirmation Completed Submitted Confirmation Payment Completed Regis…" at bounding box center [784, 435] width 1568 height 763
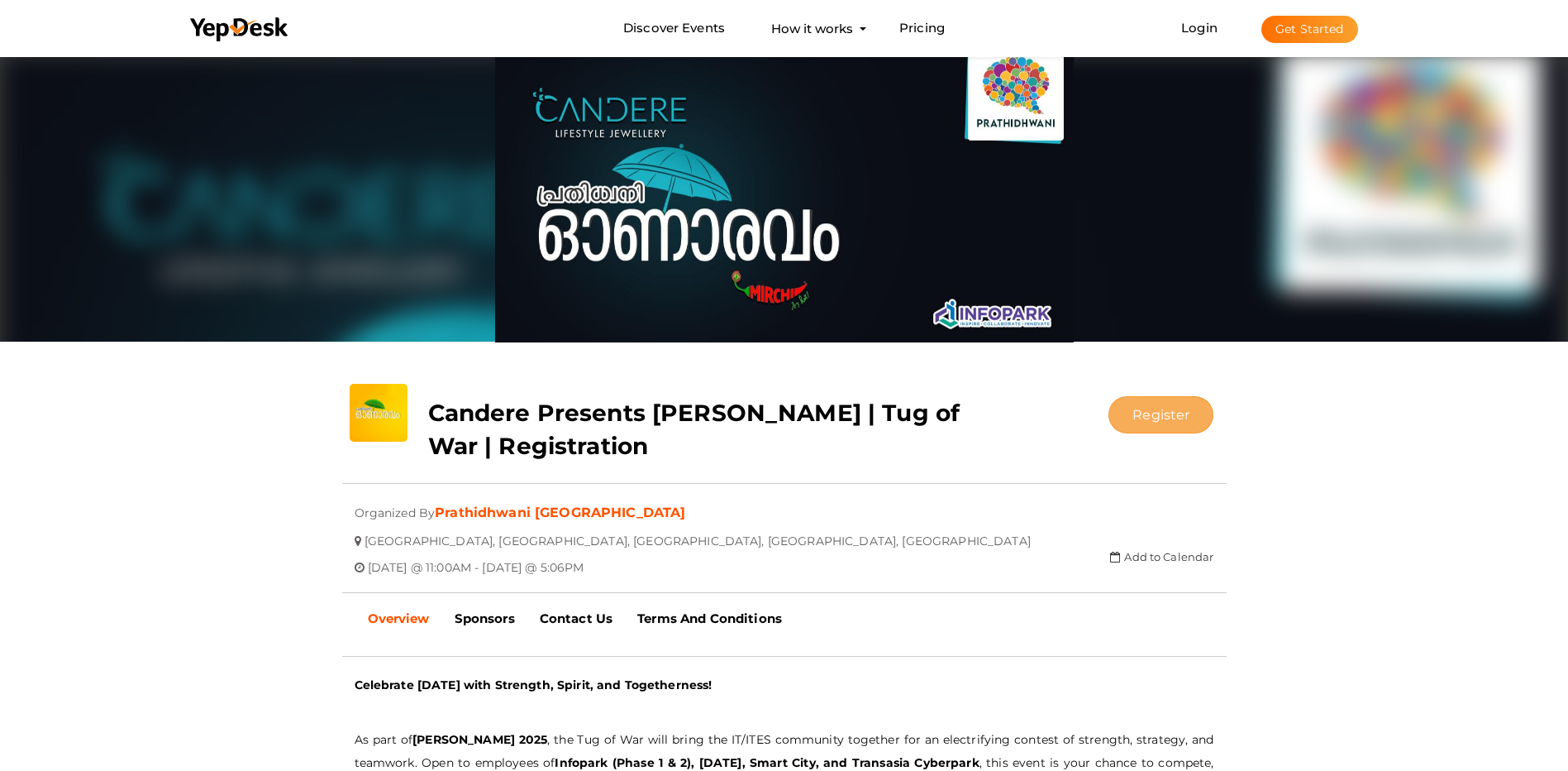
click at [1165, 409] on button "Register" at bounding box center [1161, 414] width 105 height 37
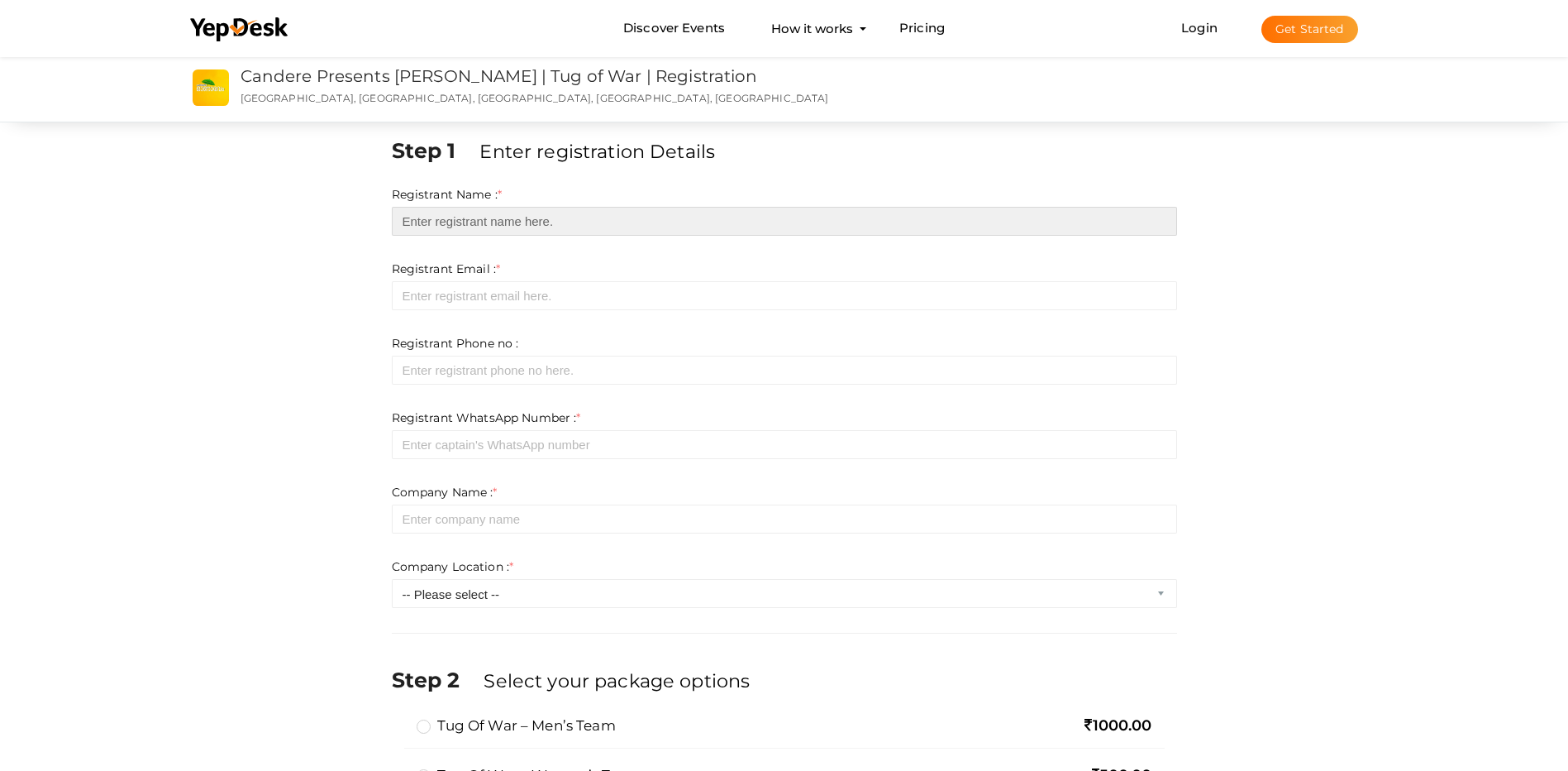
click at [548, 221] on input "text" at bounding box center [784, 221] width 785 height 29
type input "[PERSON_NAME]"
type input "[EMAIL_ADDRESS][DOMAIN_NAME]"
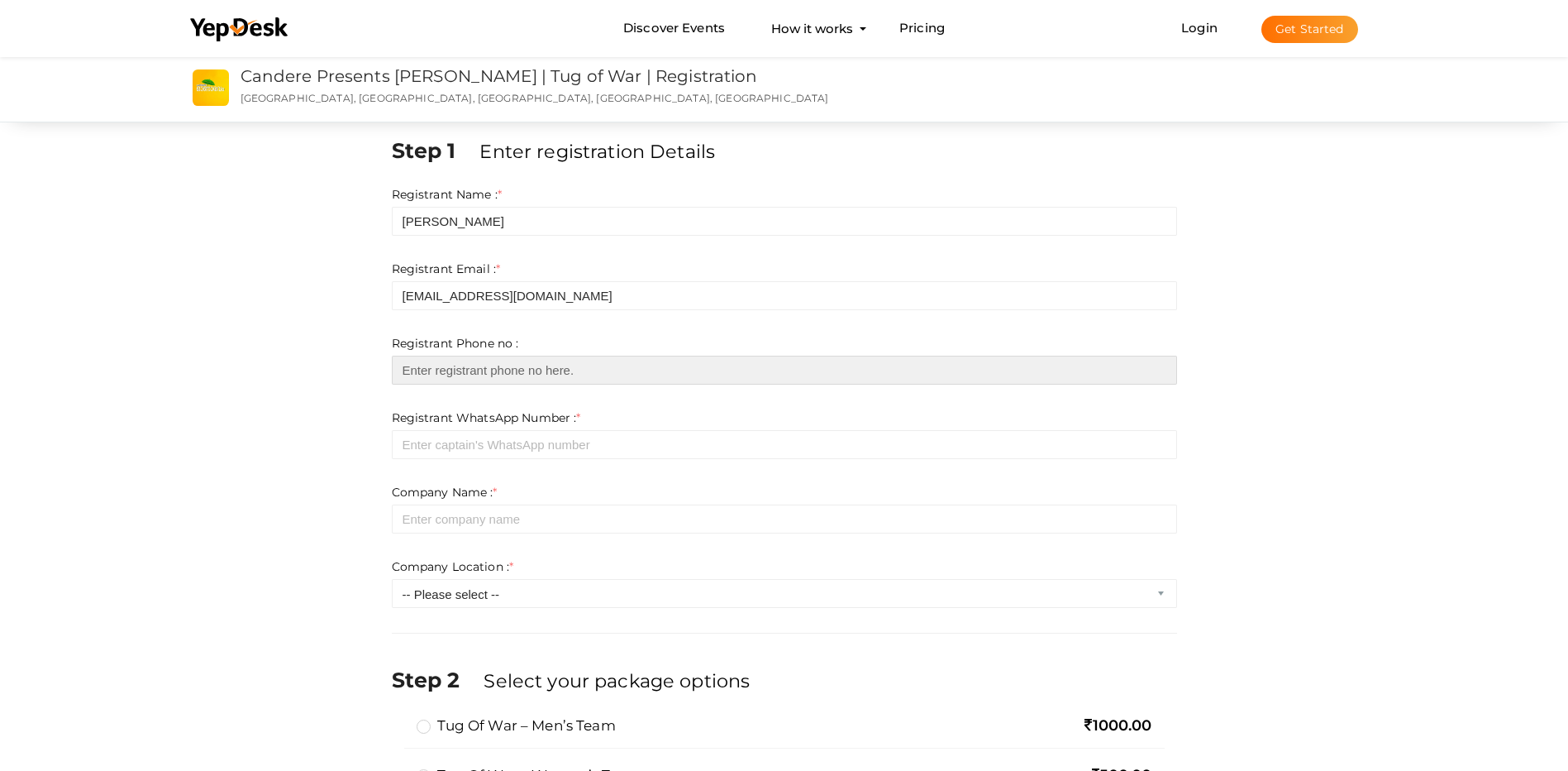
type input "09645556359"
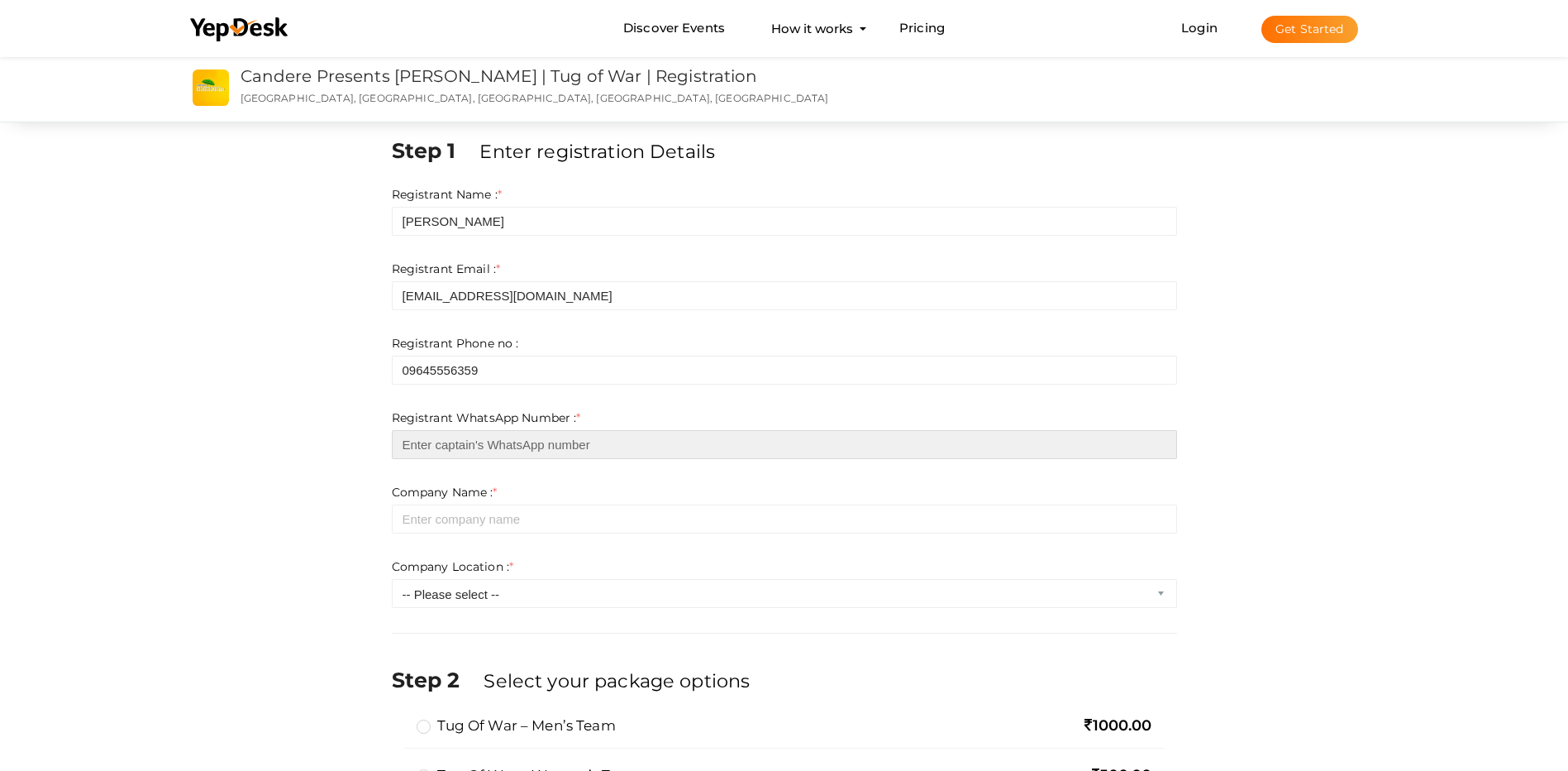
type input "09645556359"
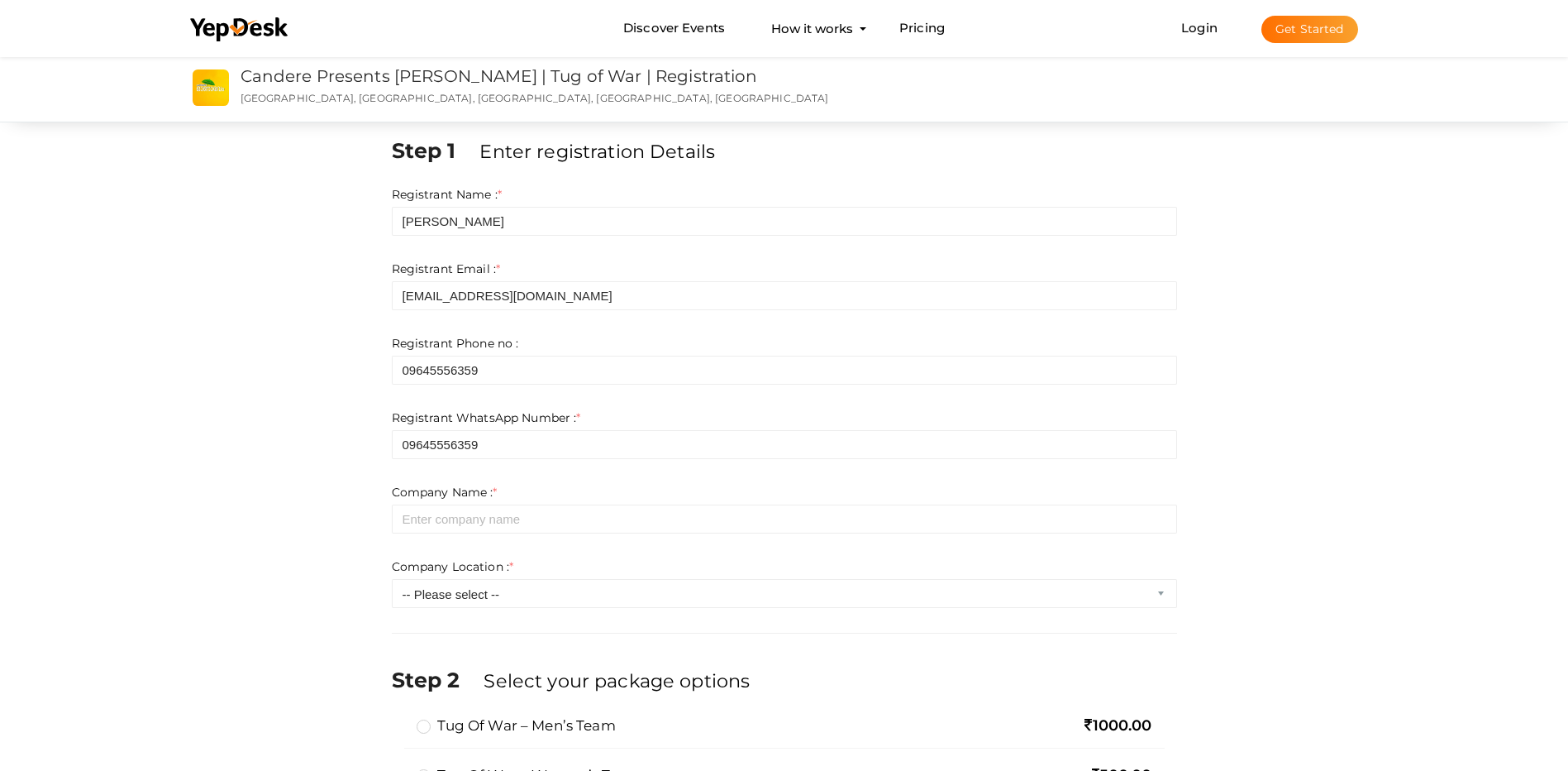
type input "Datafloat Technologies (I) Pvt Ltd"
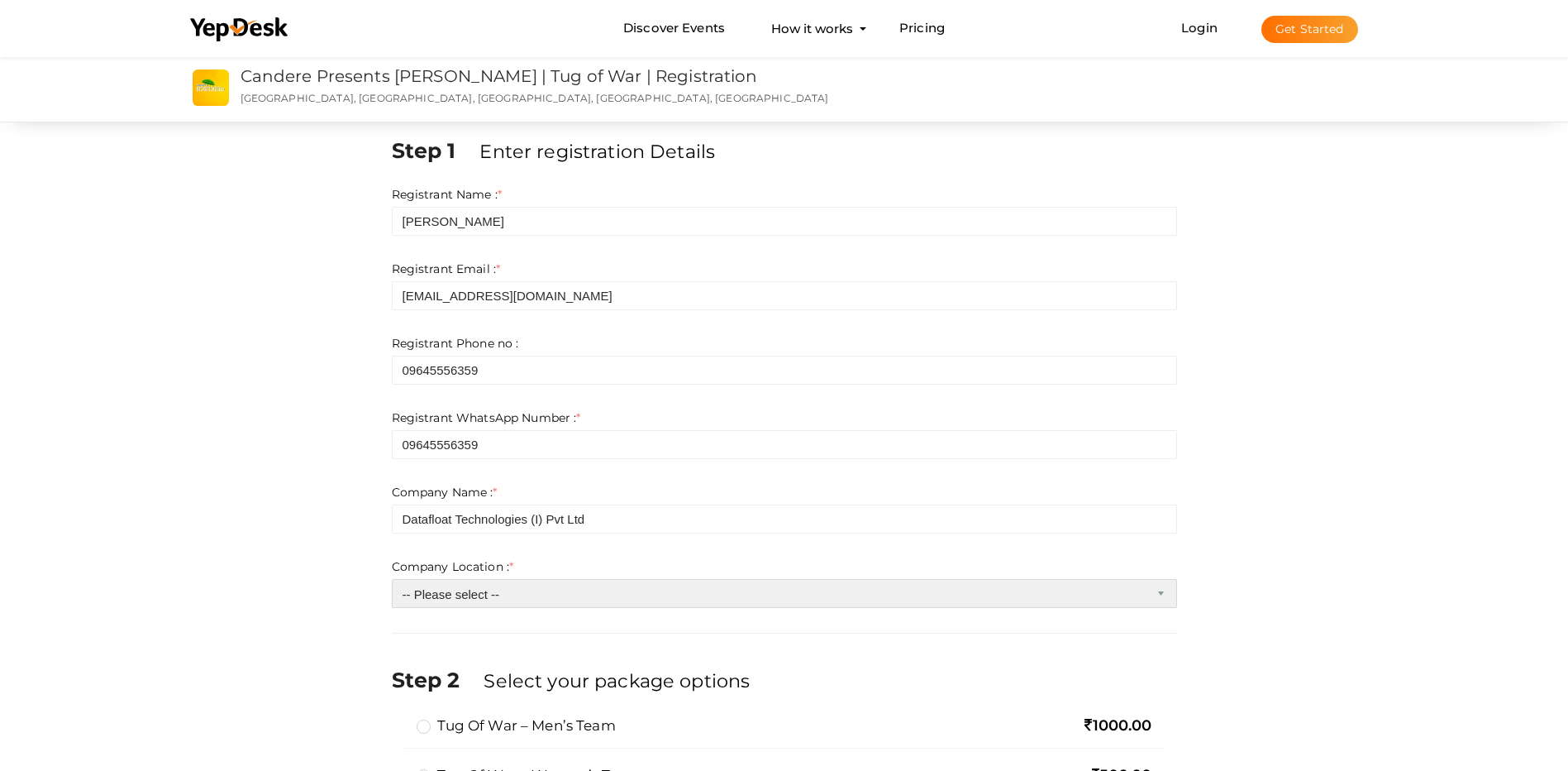
select select "5"
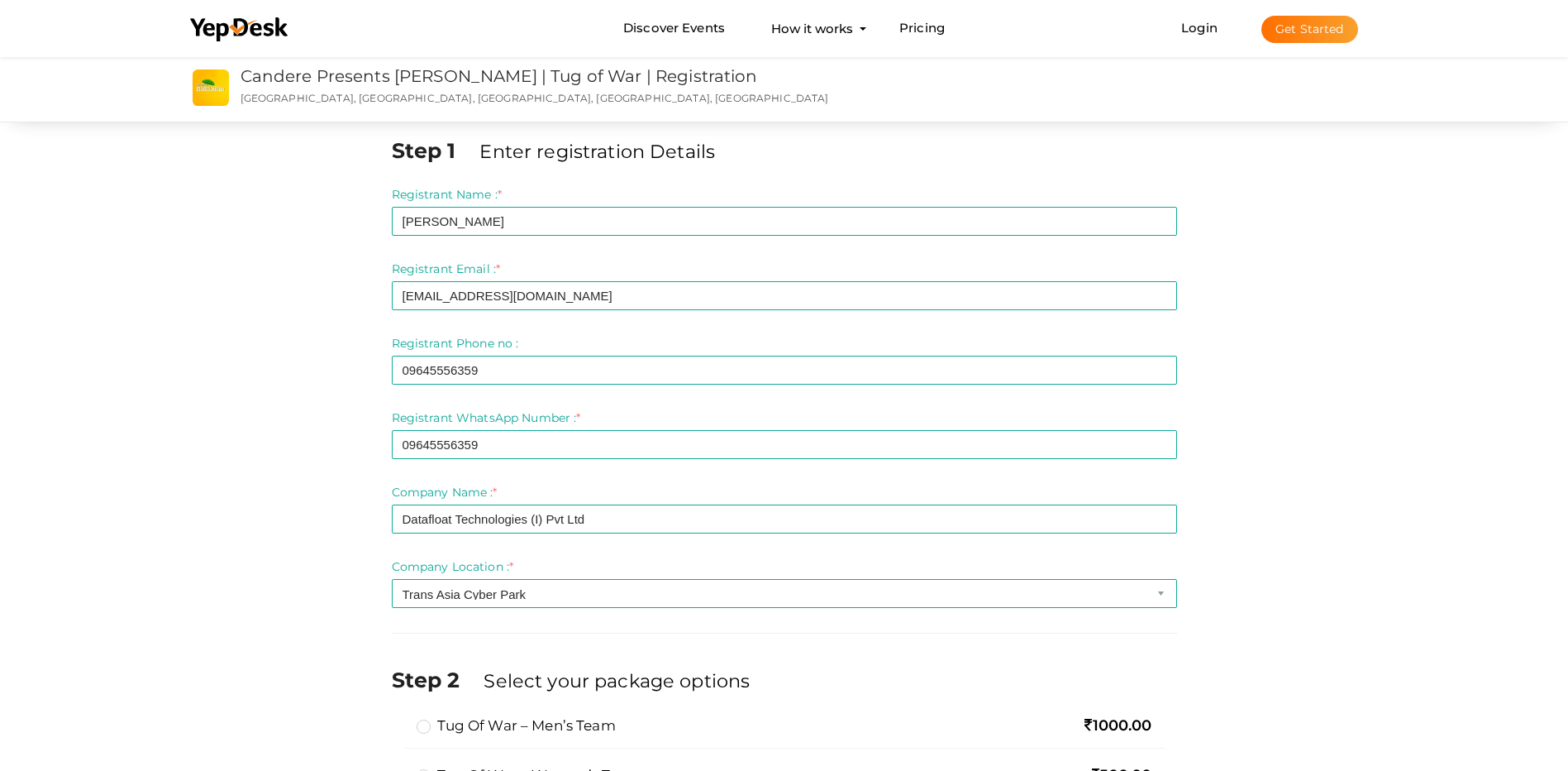
click at [1314, 416] on div "Step 1 Enter registration Details Registrant Name : * Binoy Varghese Required. …" at bounding box center [784, 693] width 1240 height 1114
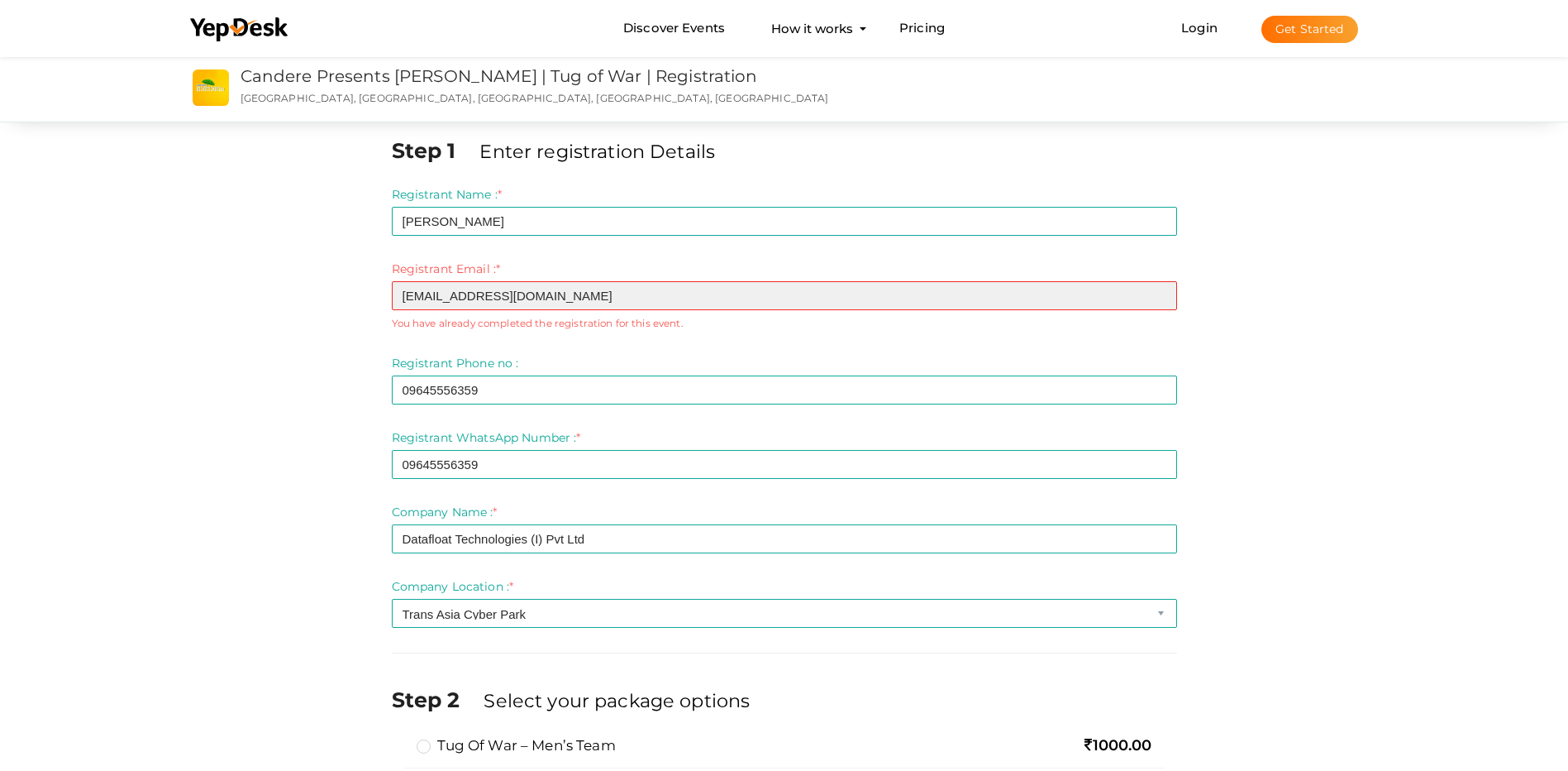
click at [587, 300] on input "[EMAIL_ADDRESS][DOMAIN_NAME]" at bounding box center [784, 296] width 785 height 29
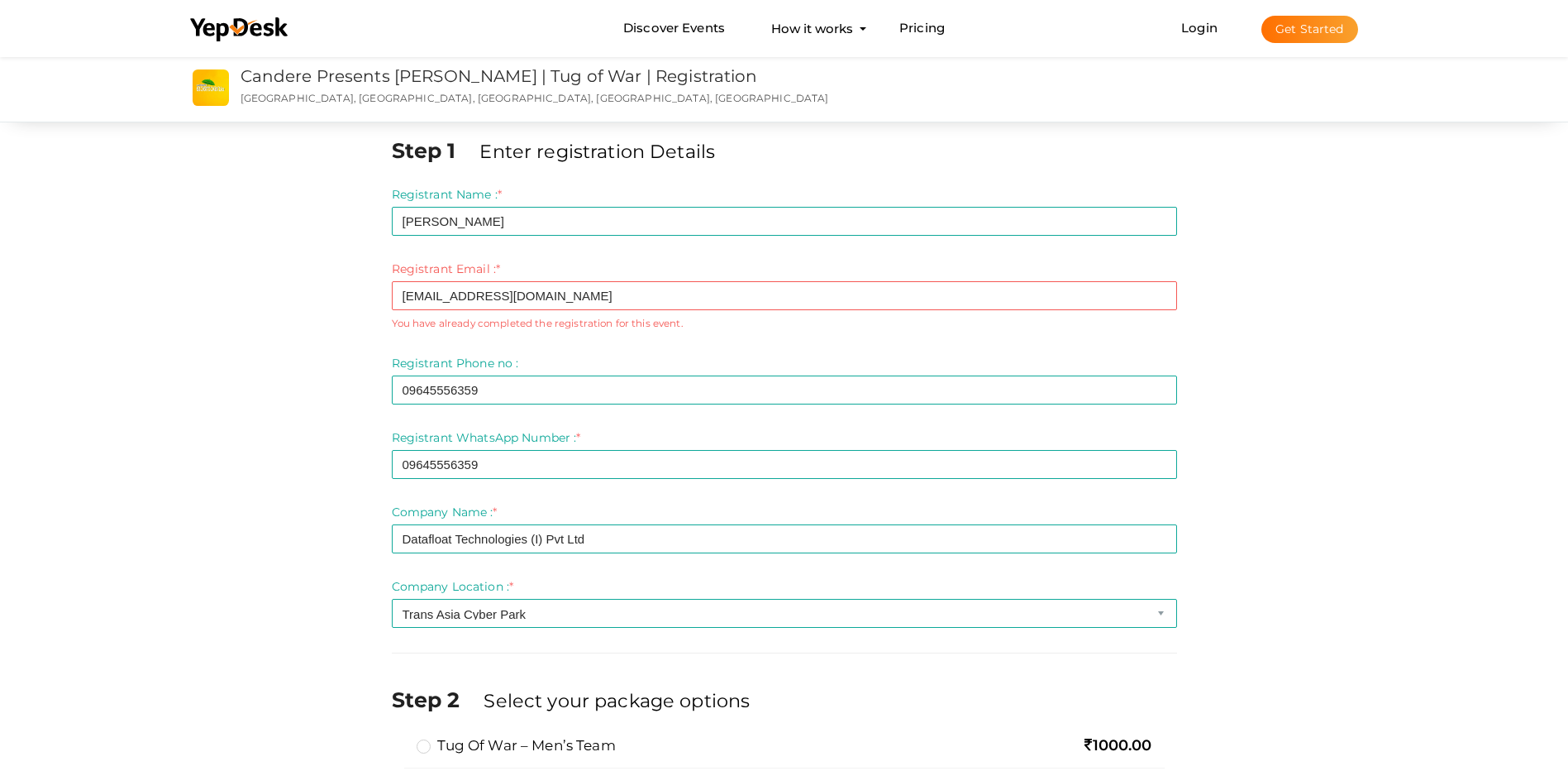
click at [292, 339] on div "Step 1 Enter registration Details Registrant Name : * Binoy Varghese Required. …" at bounding box center [784, 703] width 1240 height 1134
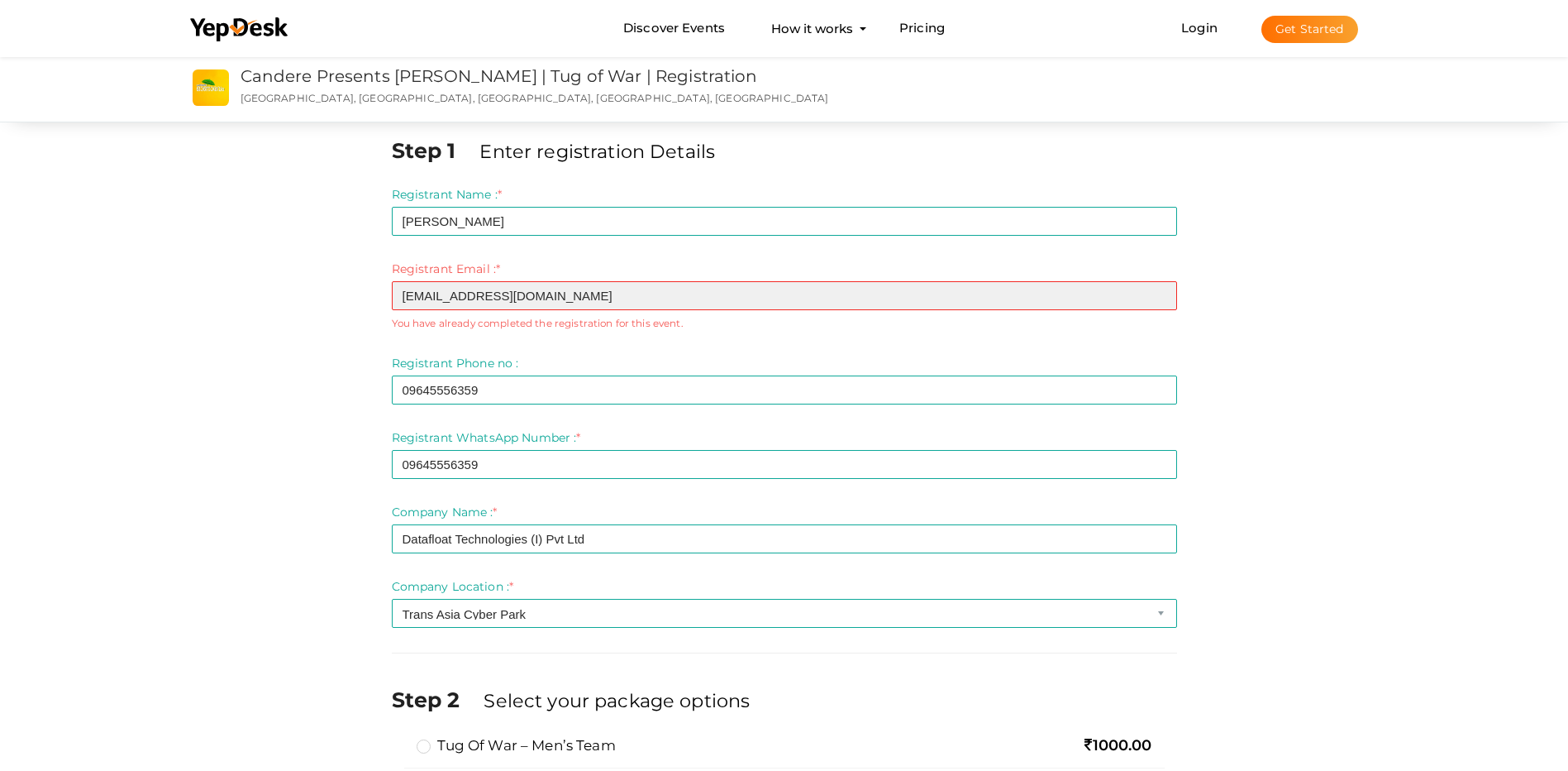
drag, startPoint x: 551, startPoint y: 299, endPoint x: 37, endPoint y: 244, distance: 516.9
click at [42, 244] on div "Step 1 Enter registration Details Registrant Name : * Binoy Varghese Required. …" at bounding box center [784, 682] width 1568 height 1258
click at [578, 288] on input "[EMAIL_ADDRESS][DOMAIN_NAME]" at bounding box center [784, 296] width 785 height 29
drag, startPoint x: 563, startPoint y: 296, endPoint x: 137, endPoint y: 253, distance: 428.2
click at [137, 253] on div "Step 1 Enter registration Details Registrant Name : * Binoy Varghese Required. …" at bounding box center [784, 682] width 1568 height 1258
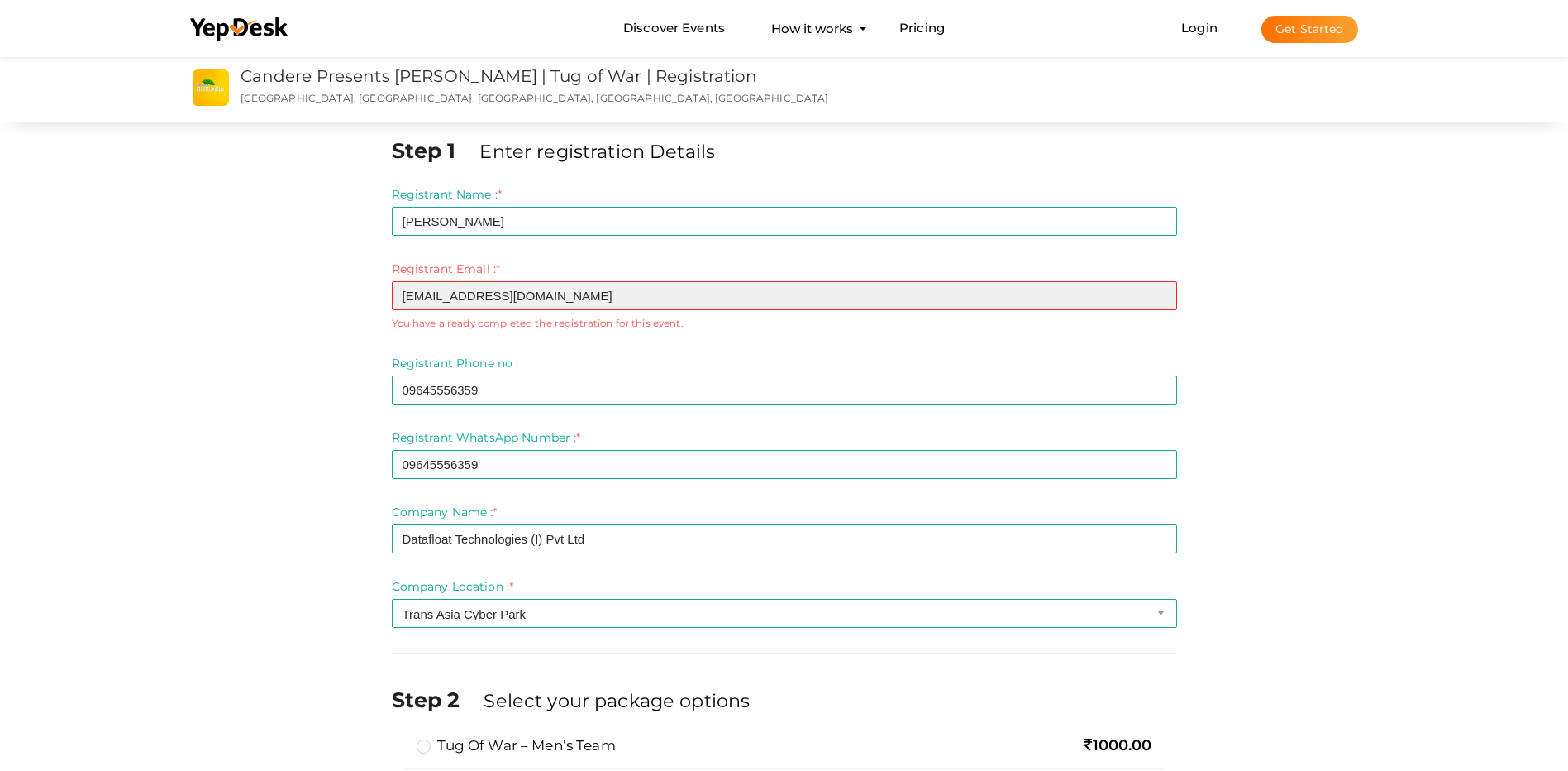
paste input "Binoy.Varghese@burrowsolutions"
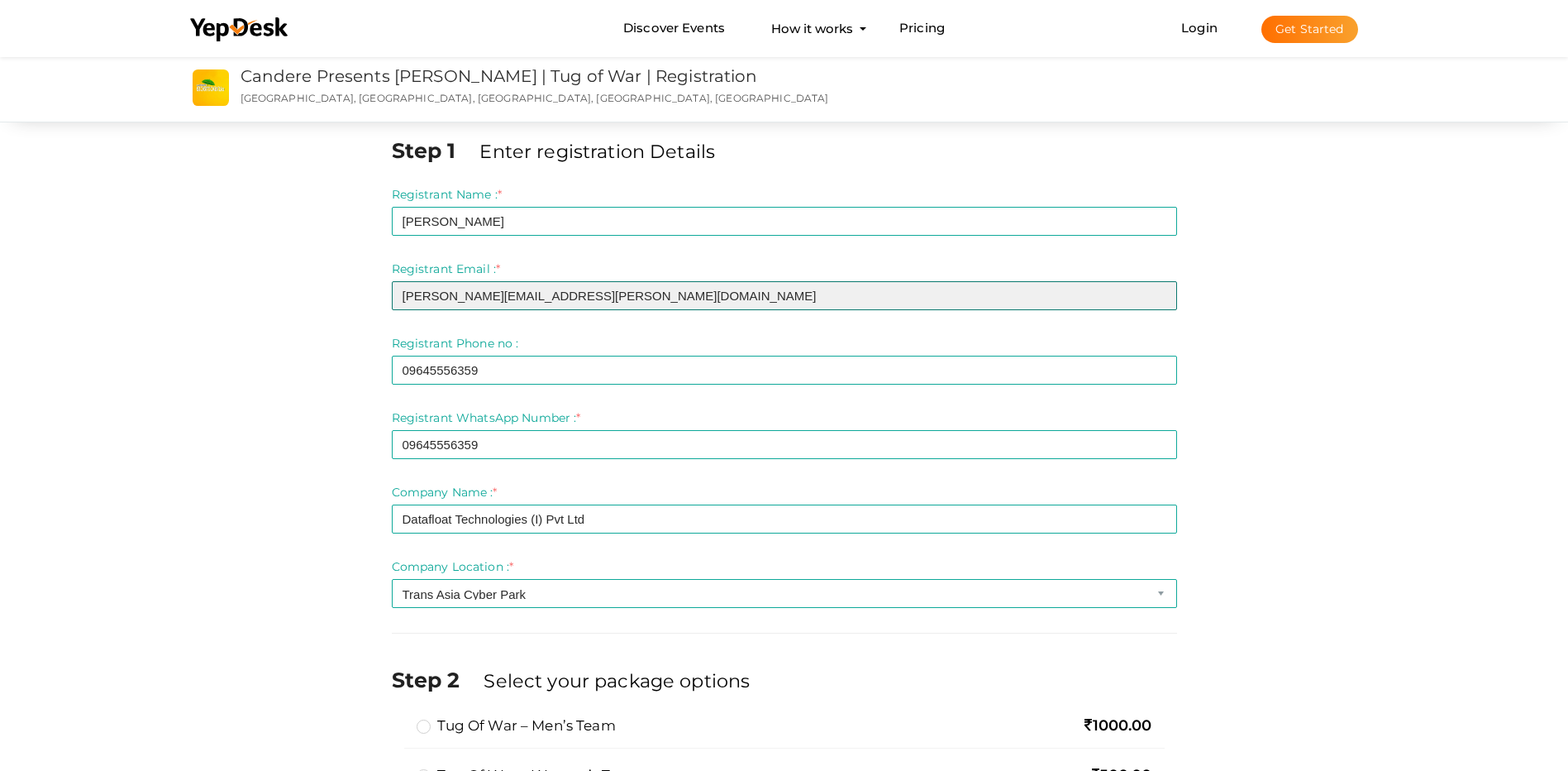
type input "Binoy.Varghese@burrowsolutions.com"
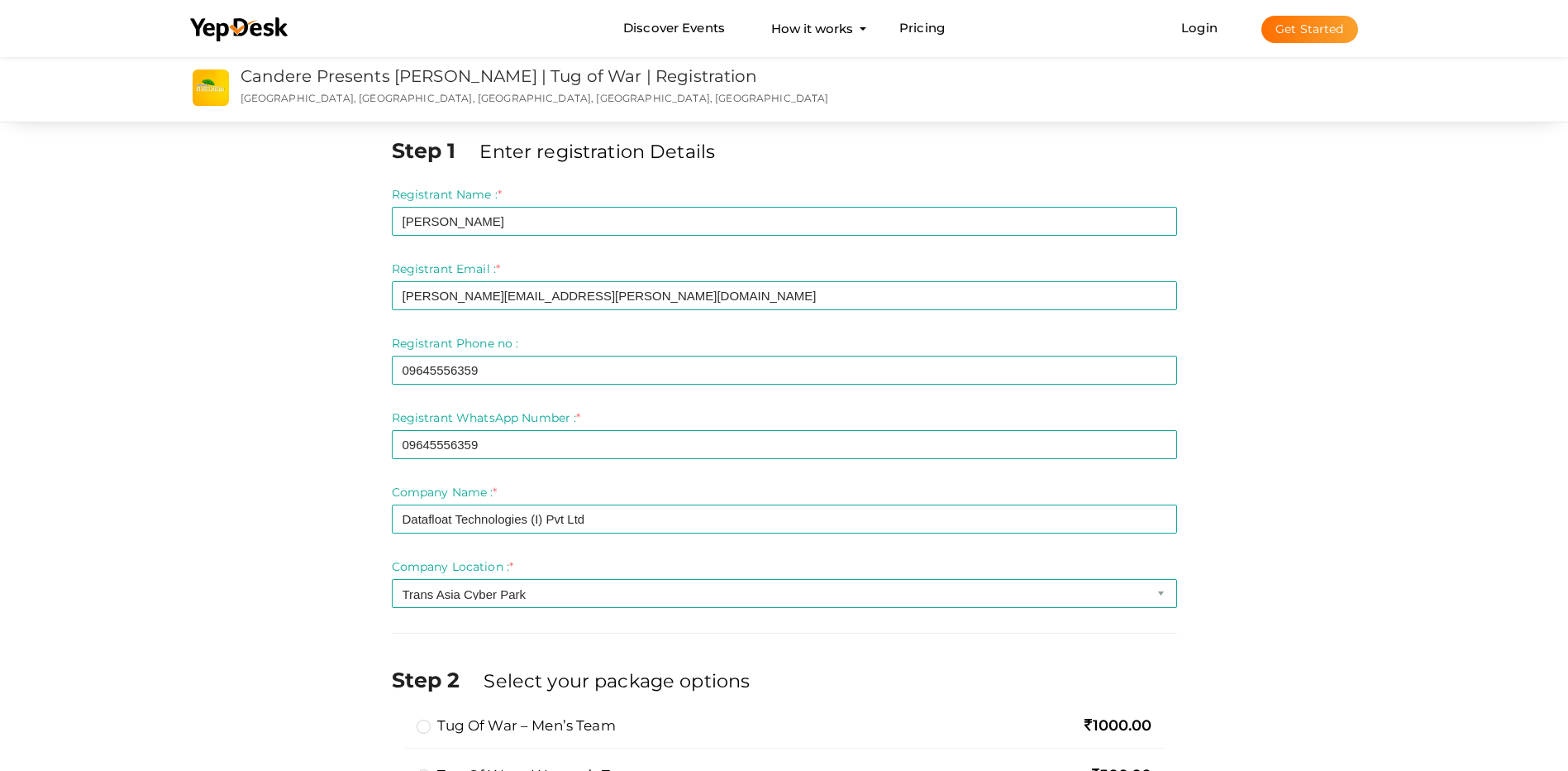
click at [1352, 356] on div "Step 1 Enter registration Details Registrant Name : * Binoy Varghese Required. …" at bounding box center [784, 693] width 1240 height 1114
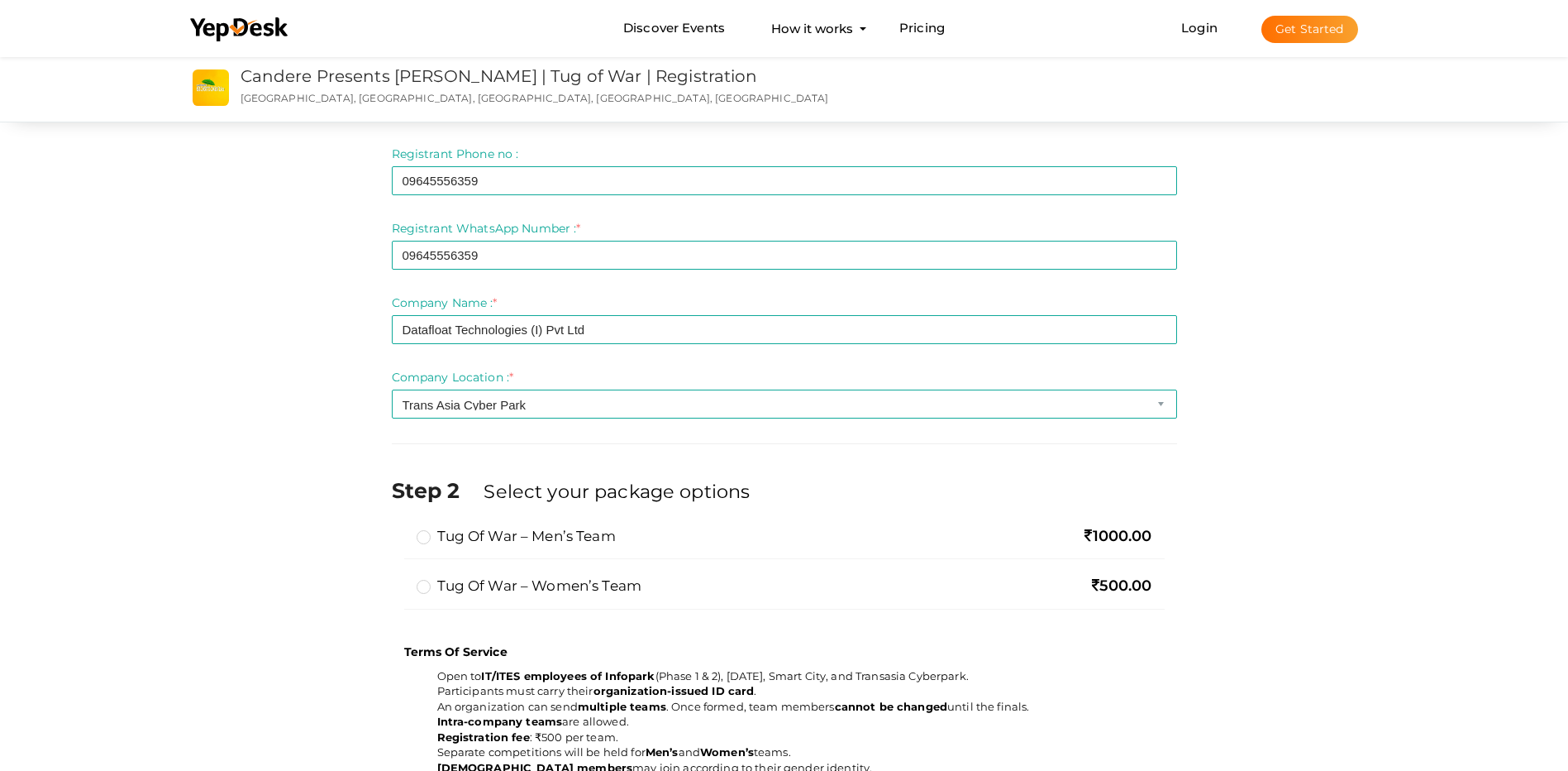
scroll to position [330, 0]
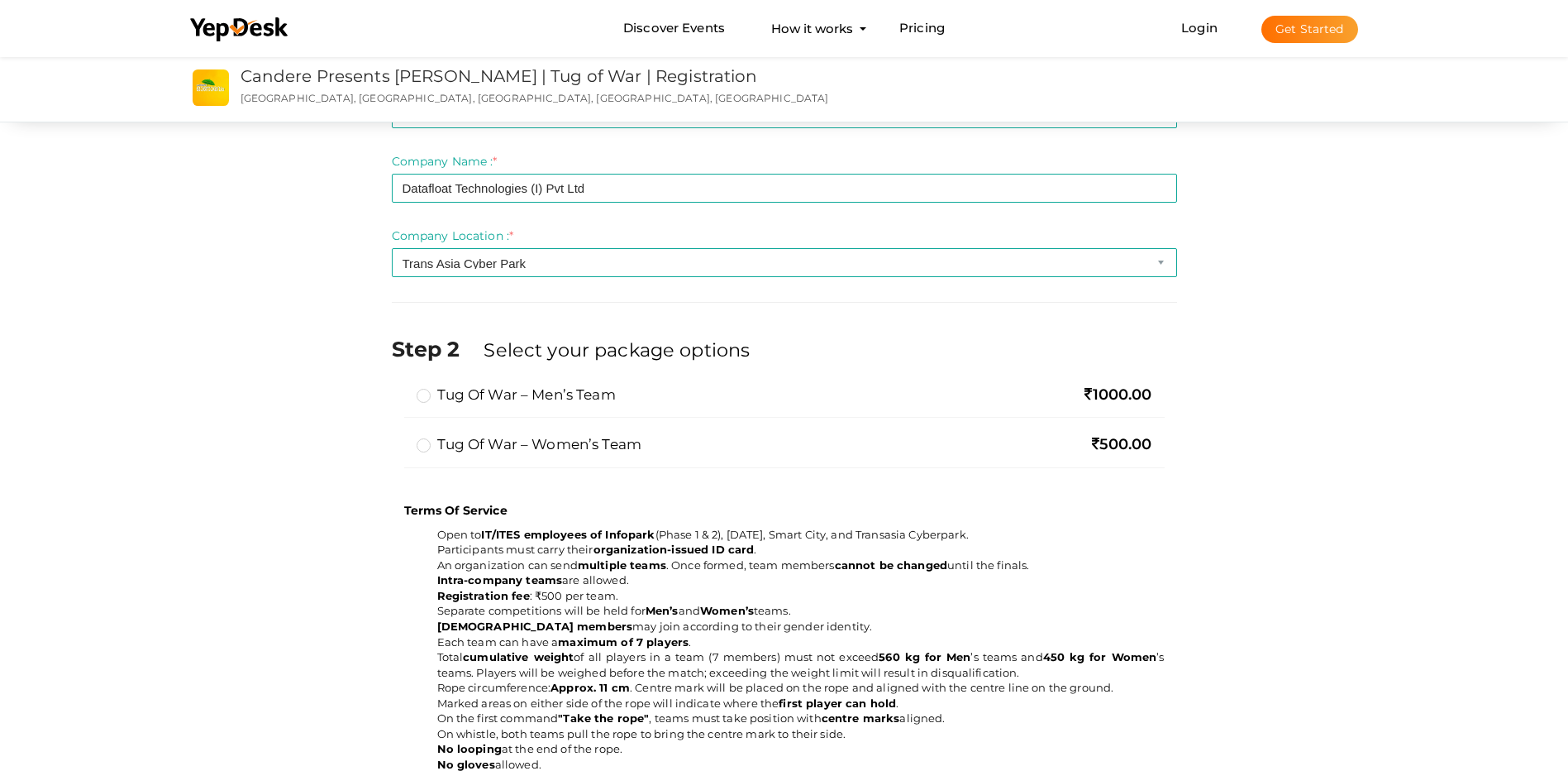
click at [431, 449] on label "Tug of War – Women’s Team" at bounding box center [529, 444] width 225 height 20
click at [400, 437] on input "Tug of War – Women’s Team" at bounding box center [400, 437] width 0 height 0
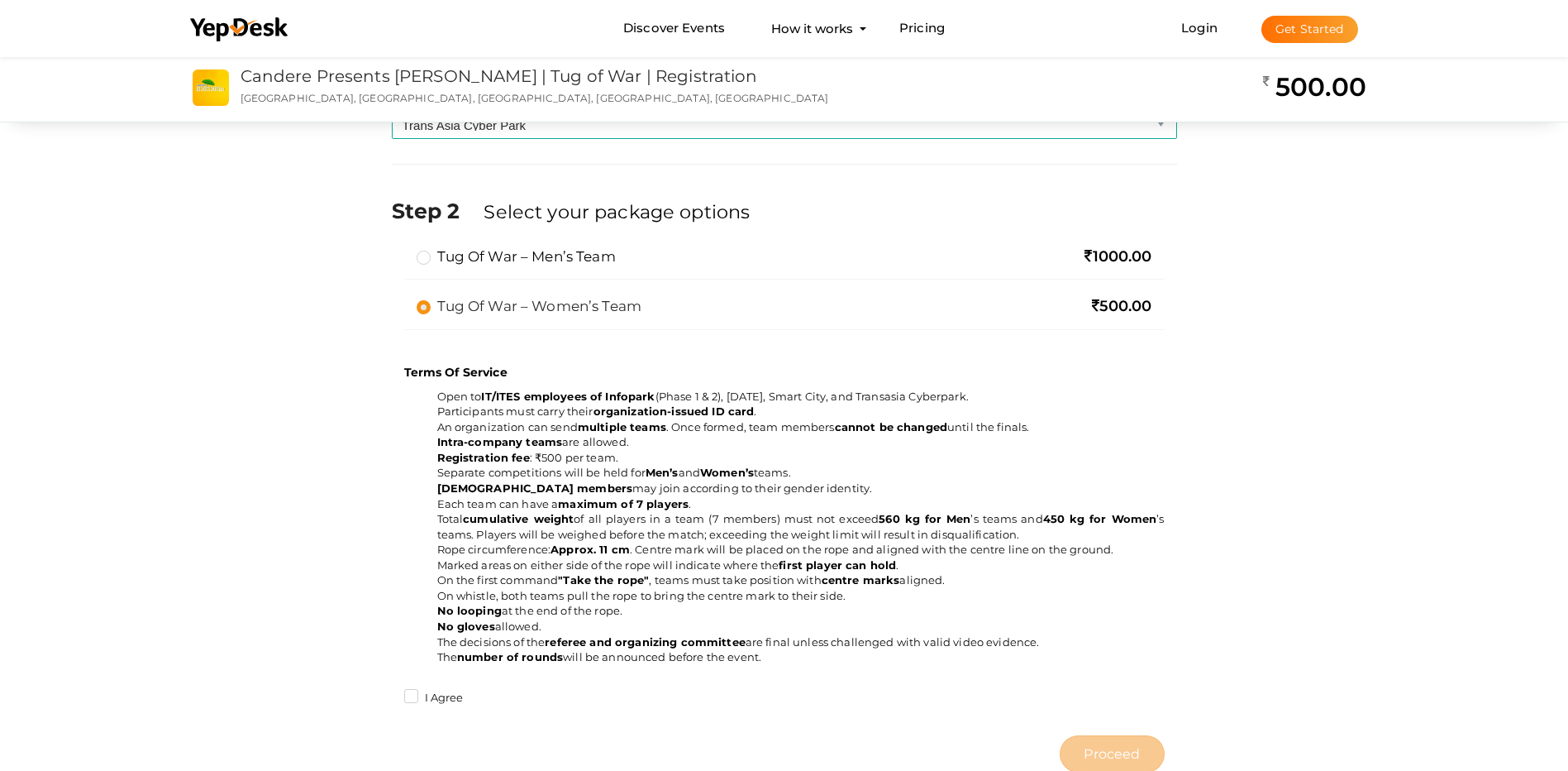
scroll to position [497, 0]
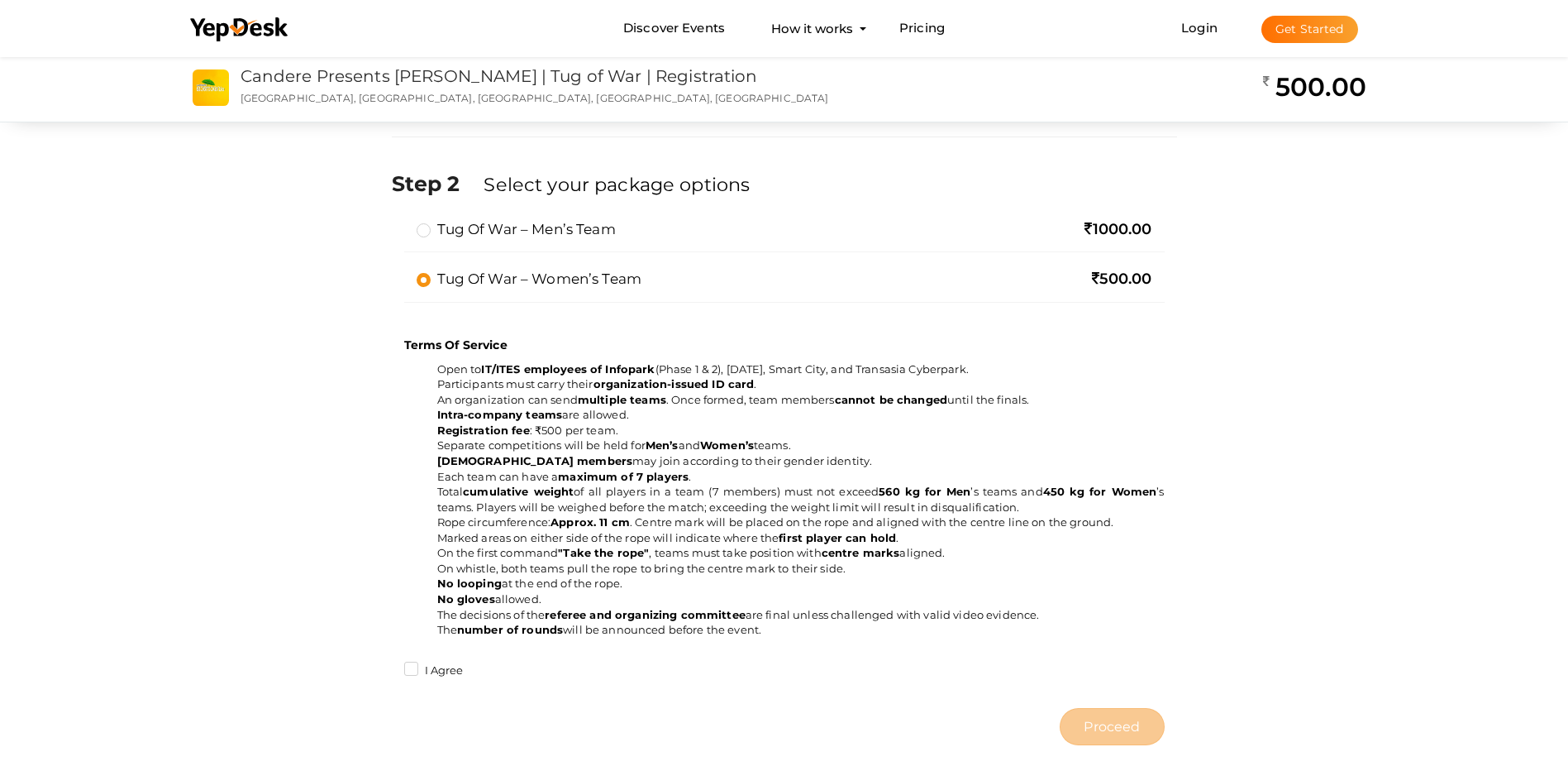
click at [424, 233] on label "Tug of War – Men’s Team" at bounding box center [516, 229] width 200 height 20
click at [400, 223] on input "Tug of War – Men’s Team" at bounding box center [400, 223] width 0 height 0
click at [415, 669] on label "I Agree" at bounding box center [434, 670] width 59 height 16
click at [388, 666] on input "I Agree" at bounding box center [388, 666] width 0 height 0
drag, startPoint x: 438, startPoint y: 412, endPoint x: 640, endPoint y: 419, distance: 202.1
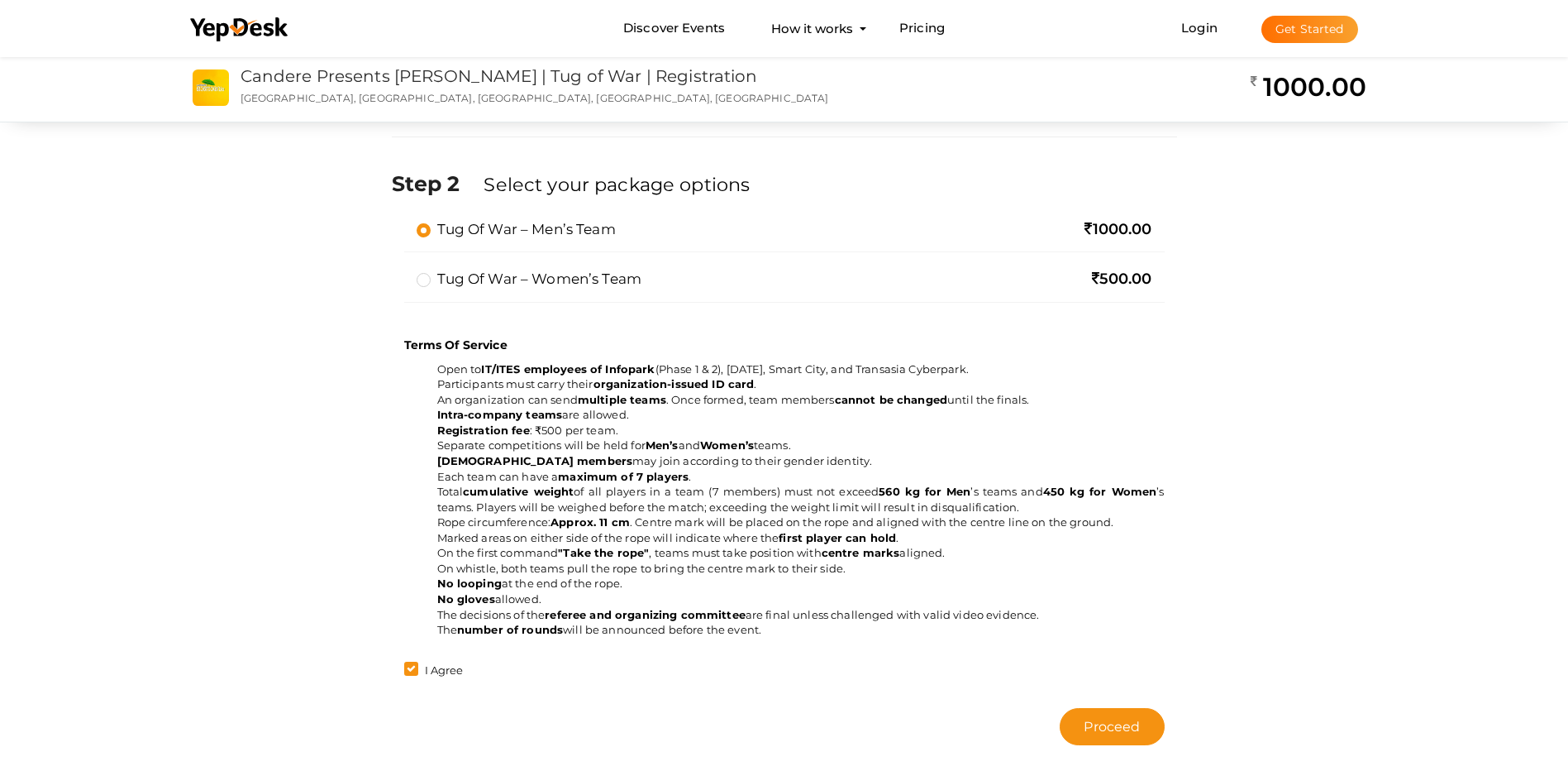
click at [640, 419] on li "Intra-company teams are allowed." at bounding box center [801, 415] width 728 height 15
click at [1190, 617] on div "Step 1 Enter registration Details Registrant Name : * Binoy Varghese Required. …" at bounding box center [784, 196] width 1240 height 1114
click at [1144, 730] on button "Proceed" at bounding box center [1111, 726] width 104 height 37
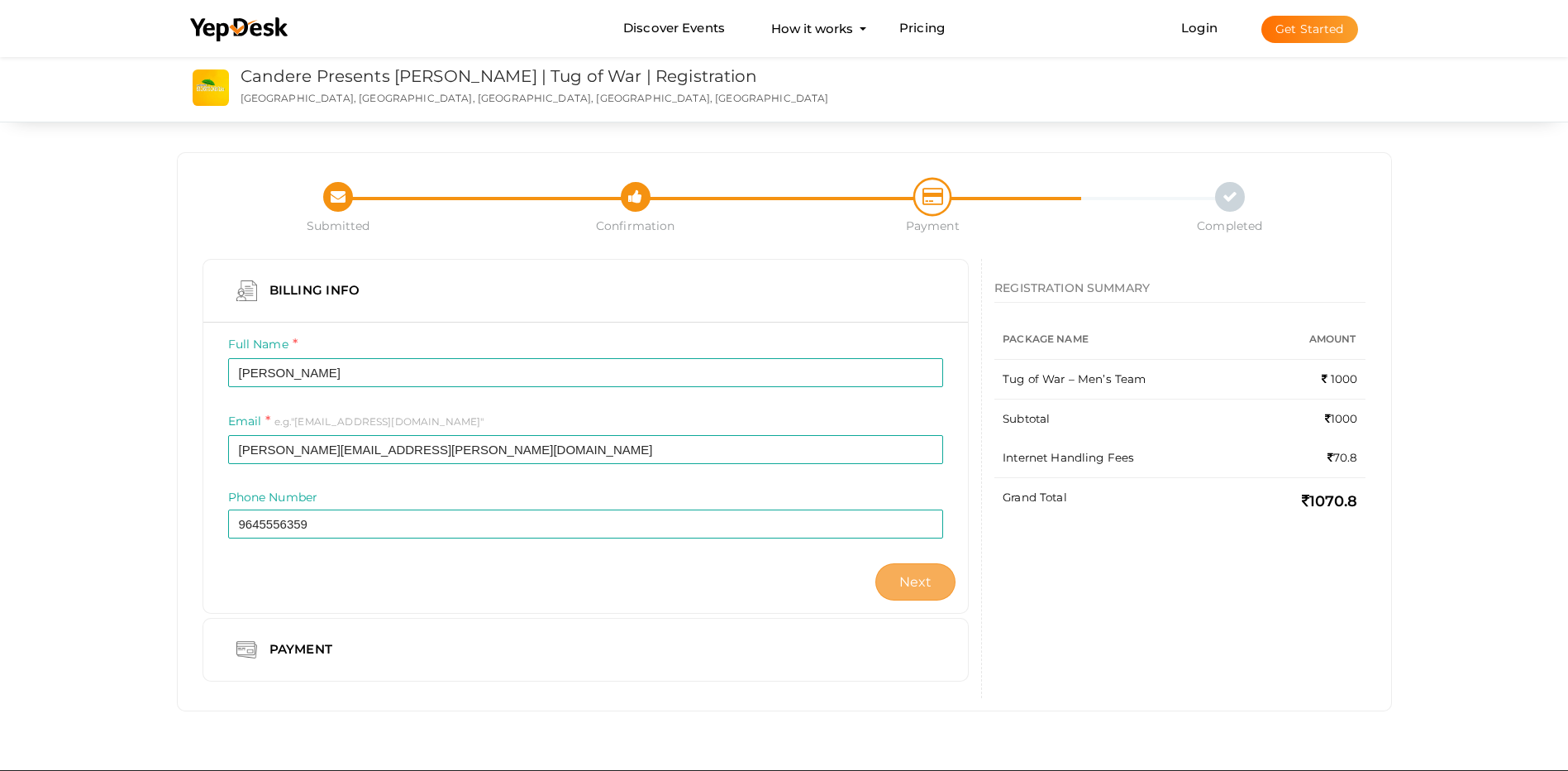
click at [917, 592] on button "Next" at bounding box center [916, 582] width 81 height 37
